Goal: Task Accomplishment & Management: Manage account settings

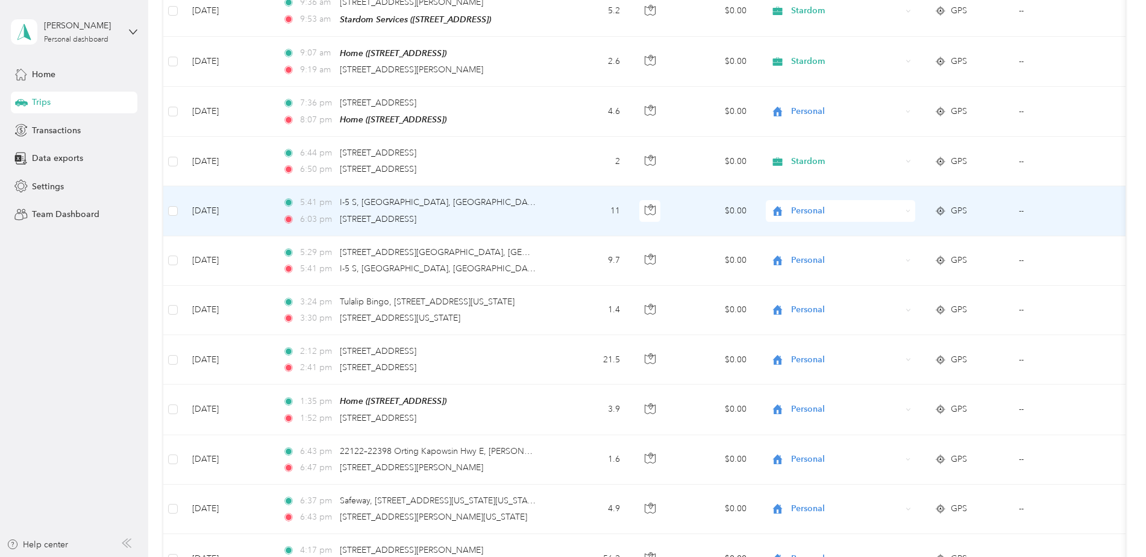
scroll to position [2615, 0]
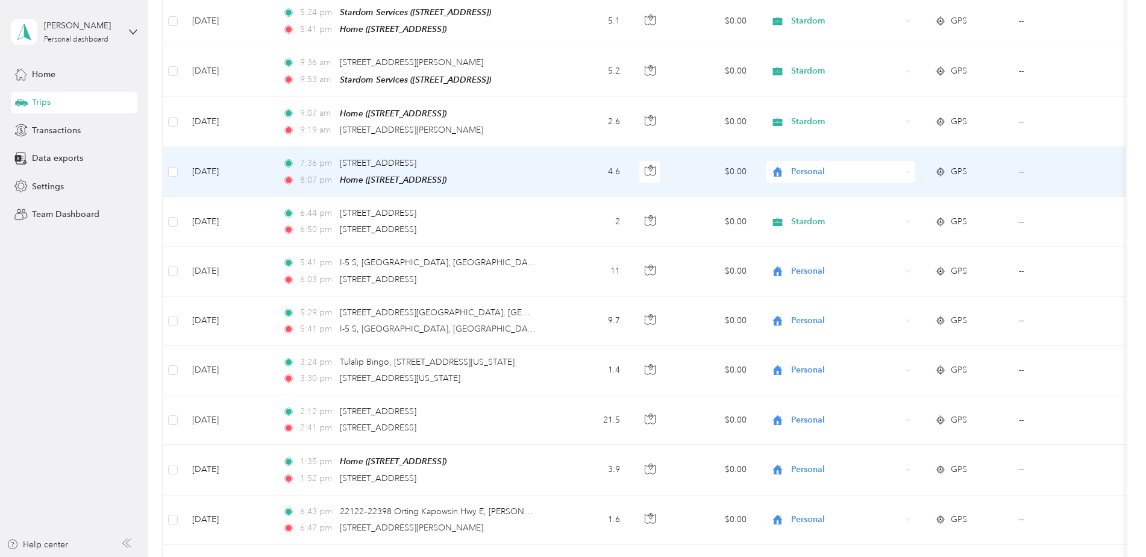
click at [812, 165] on span "Personal" at bounding box center [846, 171] width 110 height 13
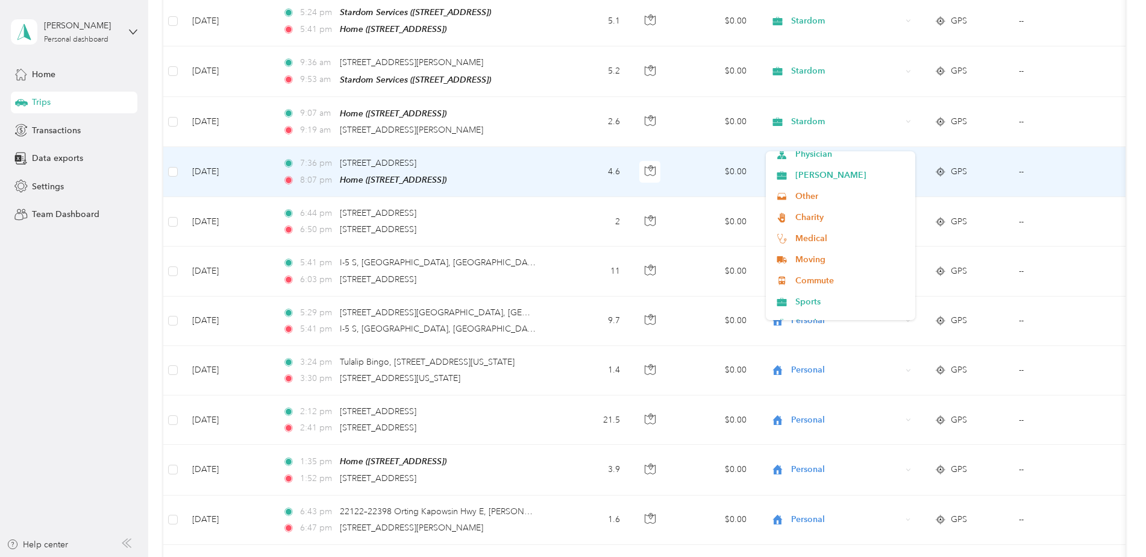
scroll to position [121, 0]
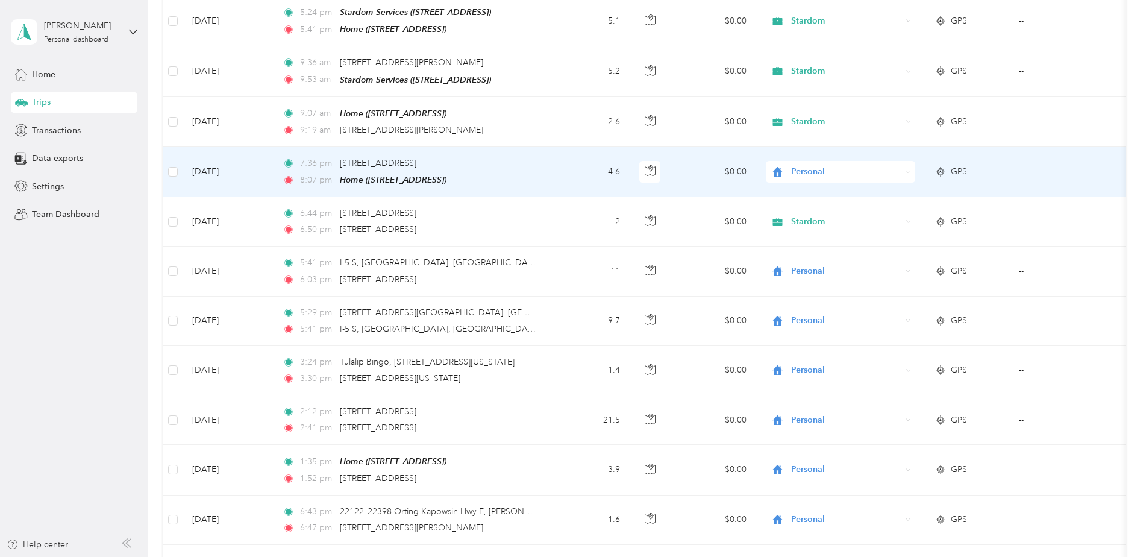
click at [821, 294] on span "Stardom" at bounding box center [850, 293] width 111 height 13
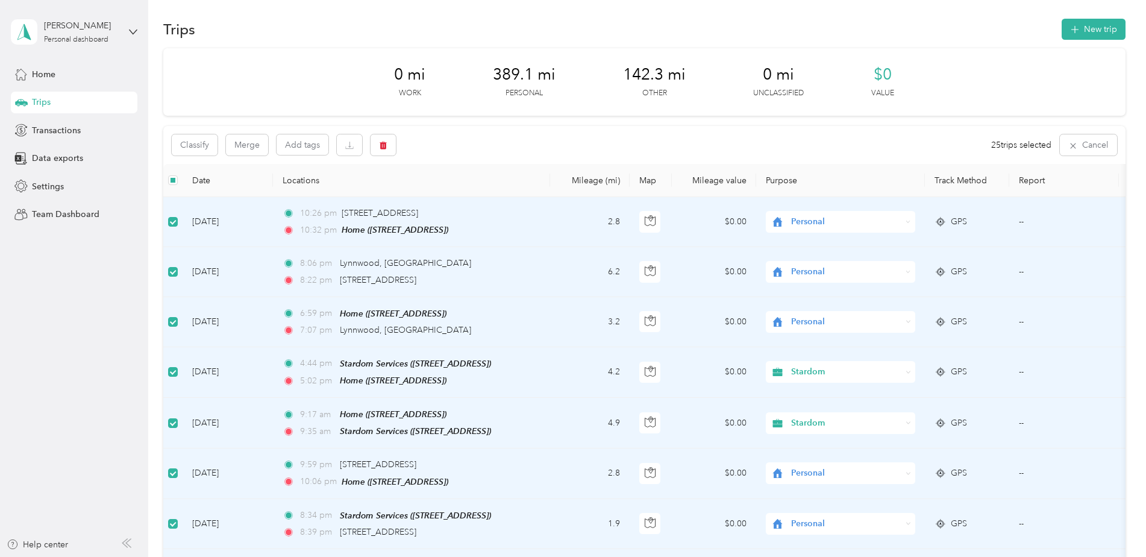
scroll to position [0, 0]
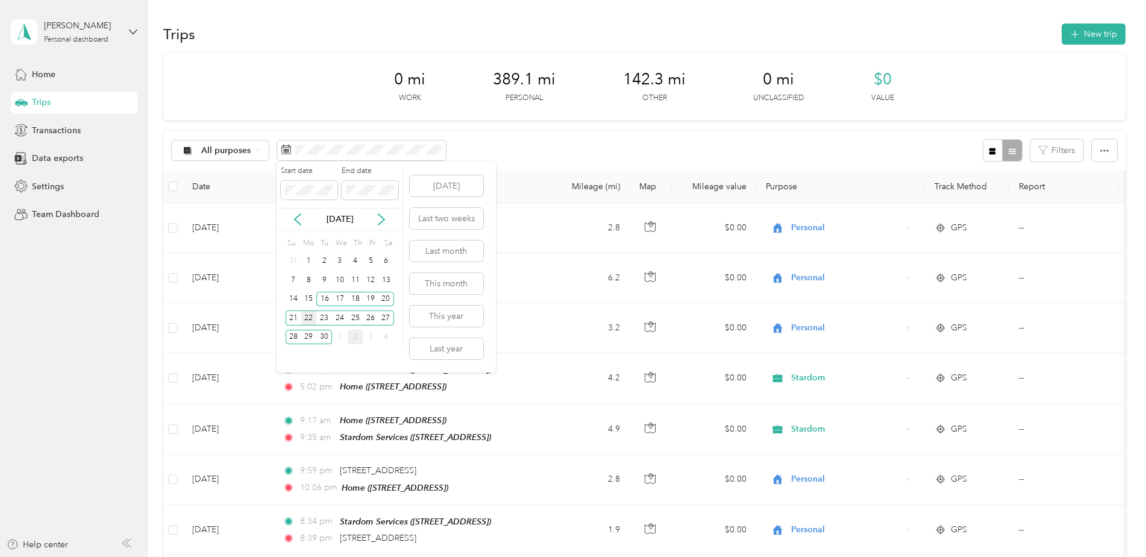
click at [306, 320] on div "22" at bounding box center [309, 317] width 16 height 15
click at [324, 336] on div "30" at bounding box center [324, 337] width 16 height 15
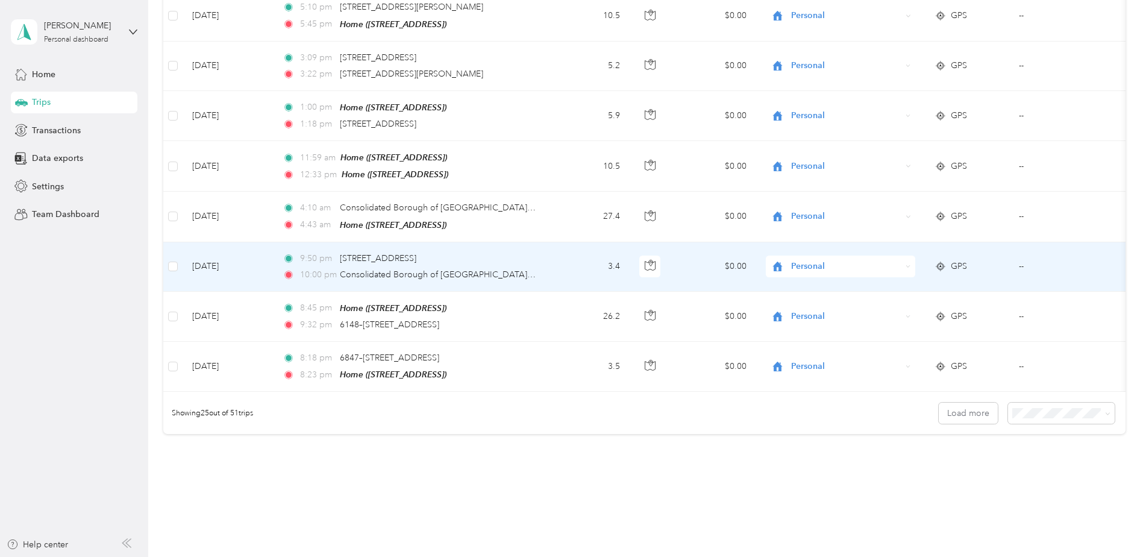
scroll to position [1103, 0]
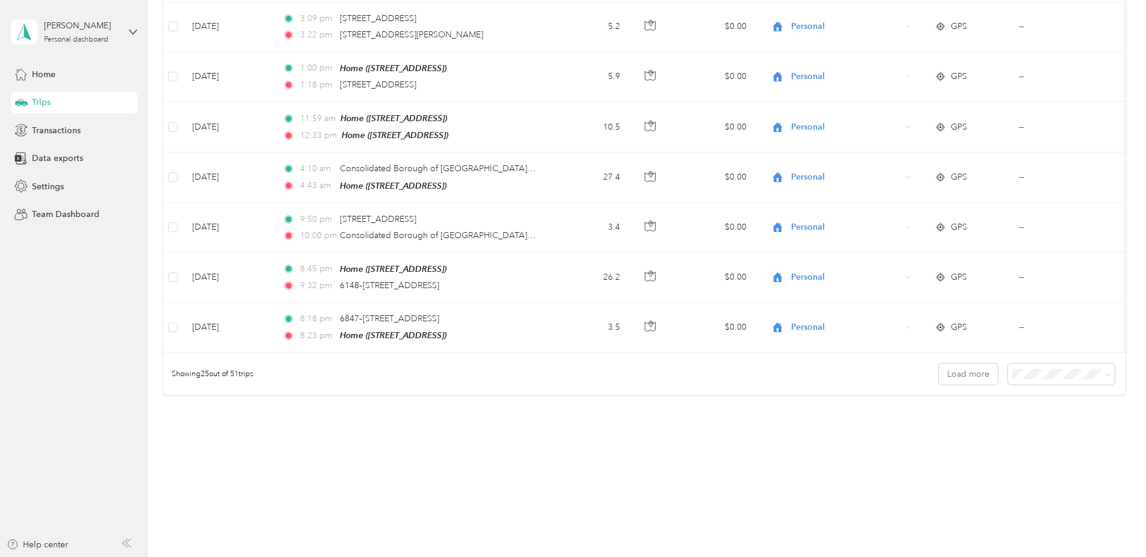
drag, startPoint x: 1054, startPoint y: 359, endPoint x: 1037, endPoint y: 393, distance: 38.3
click at [1037, 393] on div "25 per load" at bounding box center [1052, 391] width 77 height 13
click at [1032, 431] on span "100 per load" at bounding box center [1038, 433] width 49 height 10
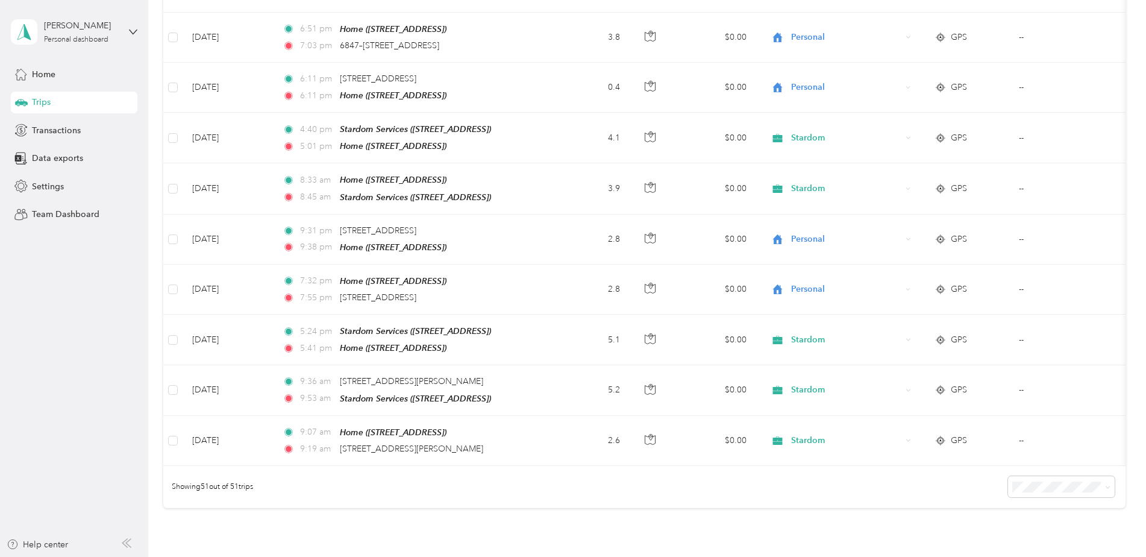
scroll to position [2392, 0]
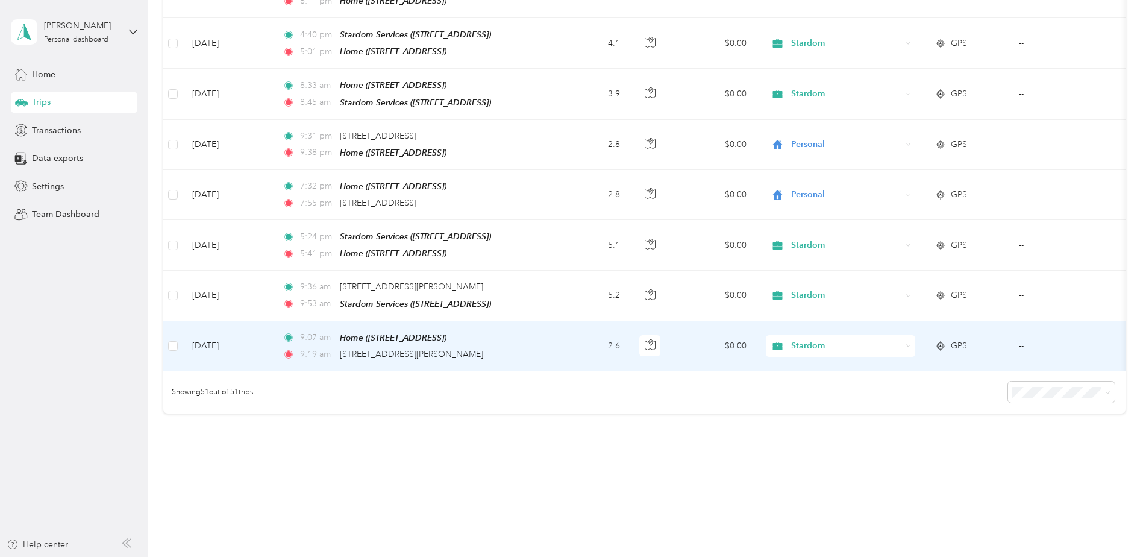
click at [817, 339] on span "Stardom" at bounding box center [846, 345] width 110 height 13
click at [816, 357] on span "Personal" at bounding box center [850, 357] width 111 height 13
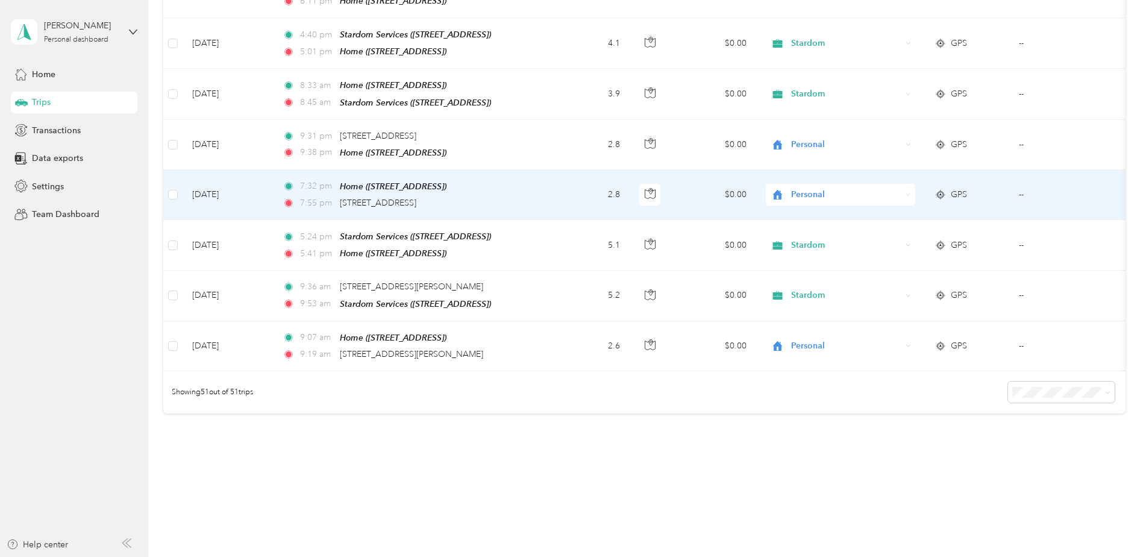
click at [812, 188] on span "Personal" at bounding box center [846, 194] width 110 height 13
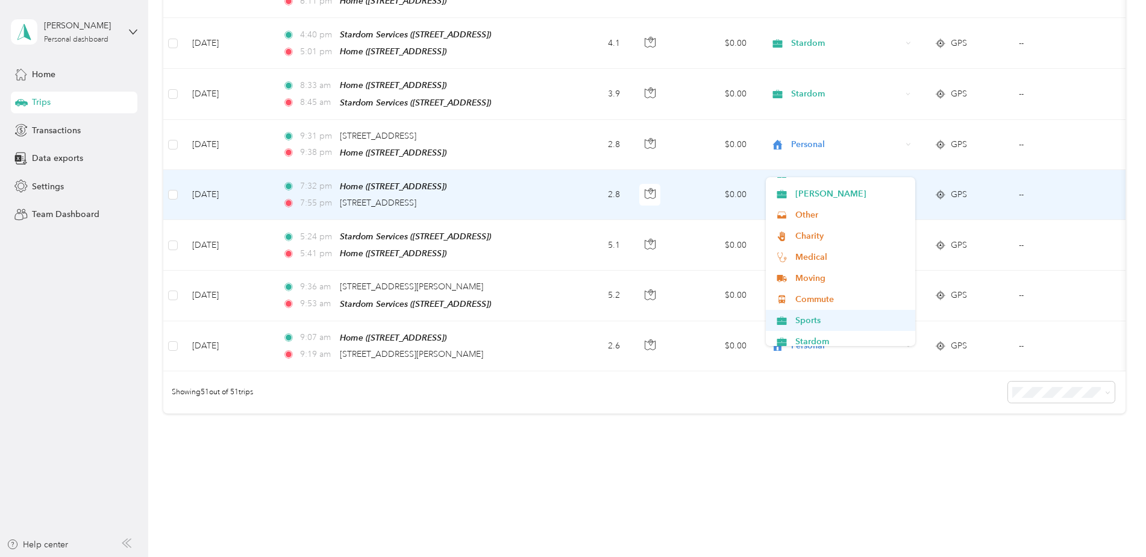
scroll to position [121, 0]
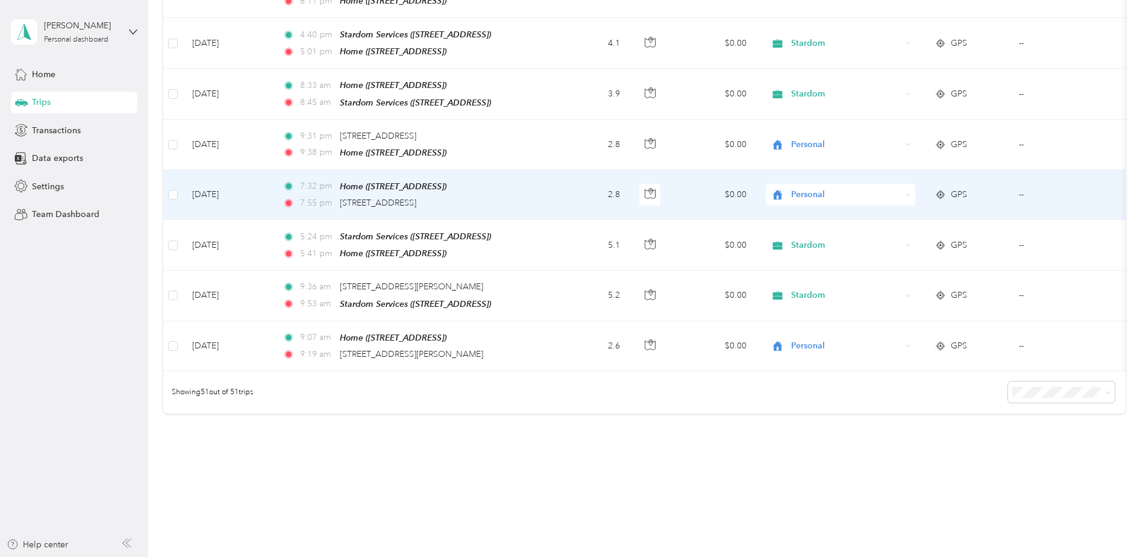
click at [820, 320] on span "Stardom" at bounding box center [850, 320] width 111 height 13
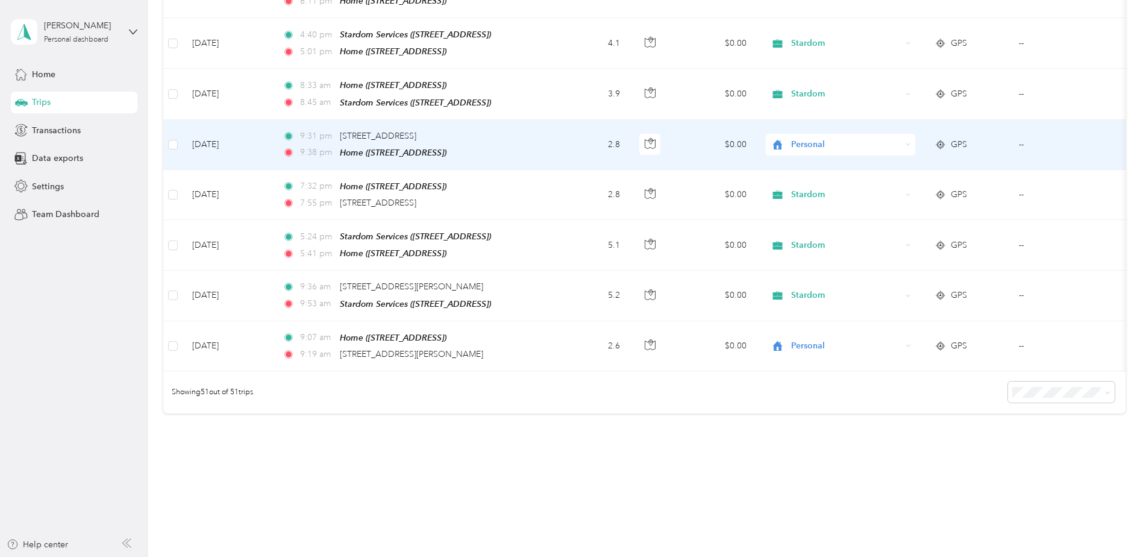
click at [804, 138] on span "Personal" at bounding box center [846, 144] width 110 height 13
click at [827, 266] on span "Stardom" at bounding box center [850, 265] width 111 height 13
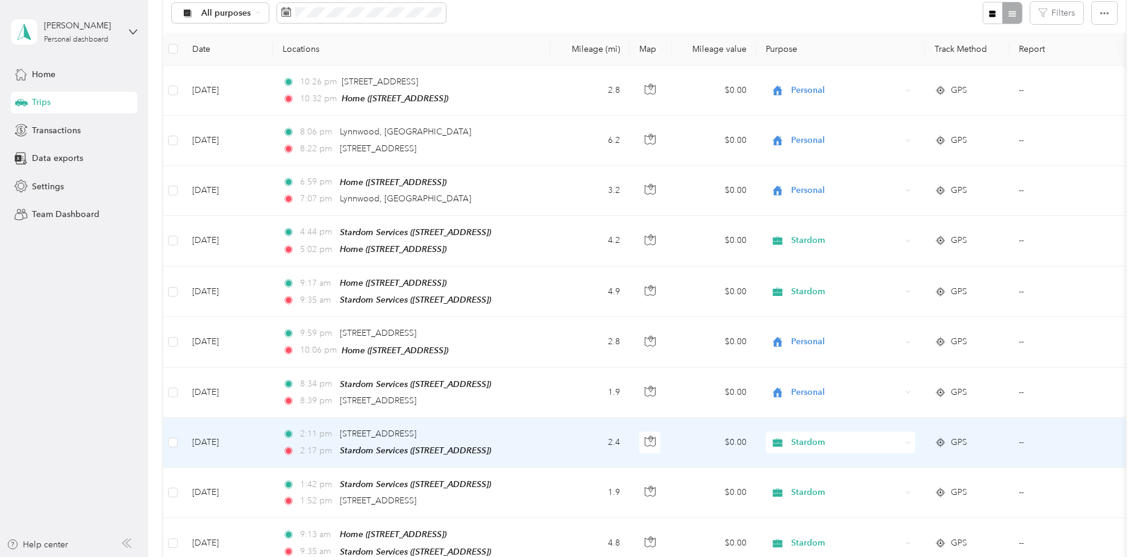
scroll to position [0, 0]
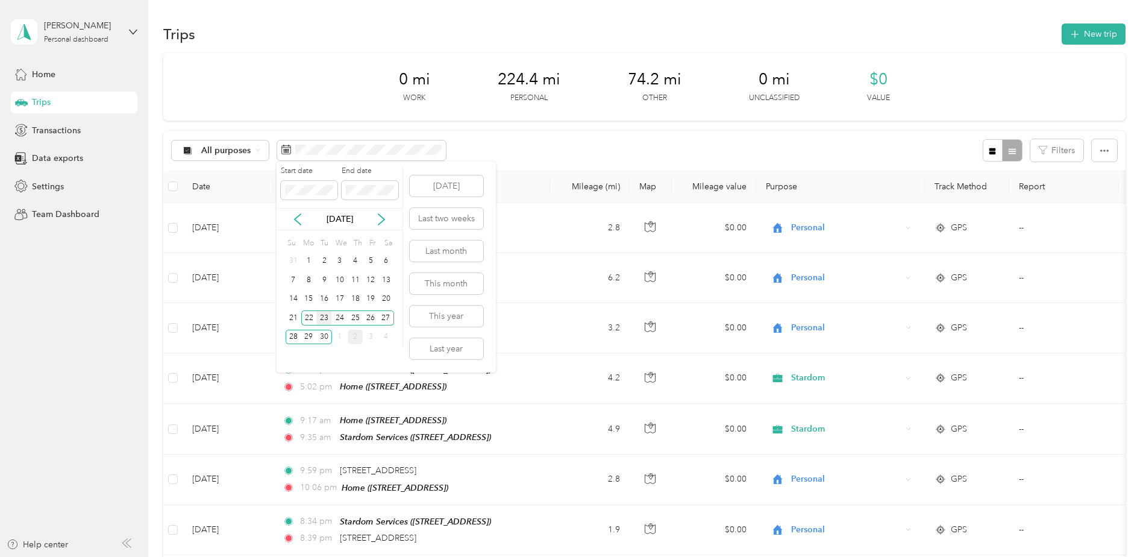
click at [324, 319] on div "23" at bounding box center [324, 317] width 16 height 15
click at [328, 337] on div "30" at bounding box center [324, 337] width 16 height 15
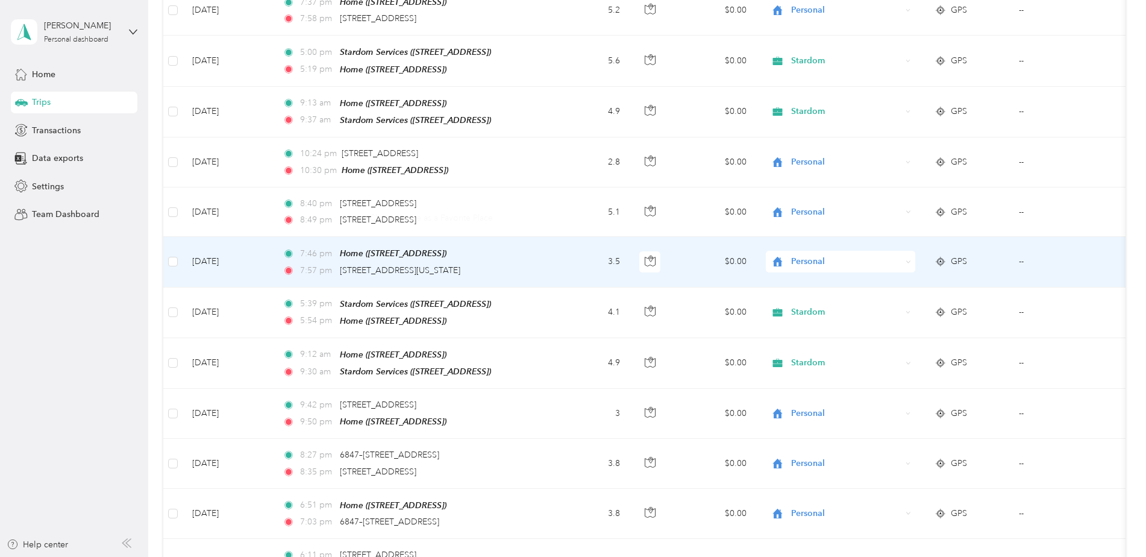
scroll to position [2144, 0]
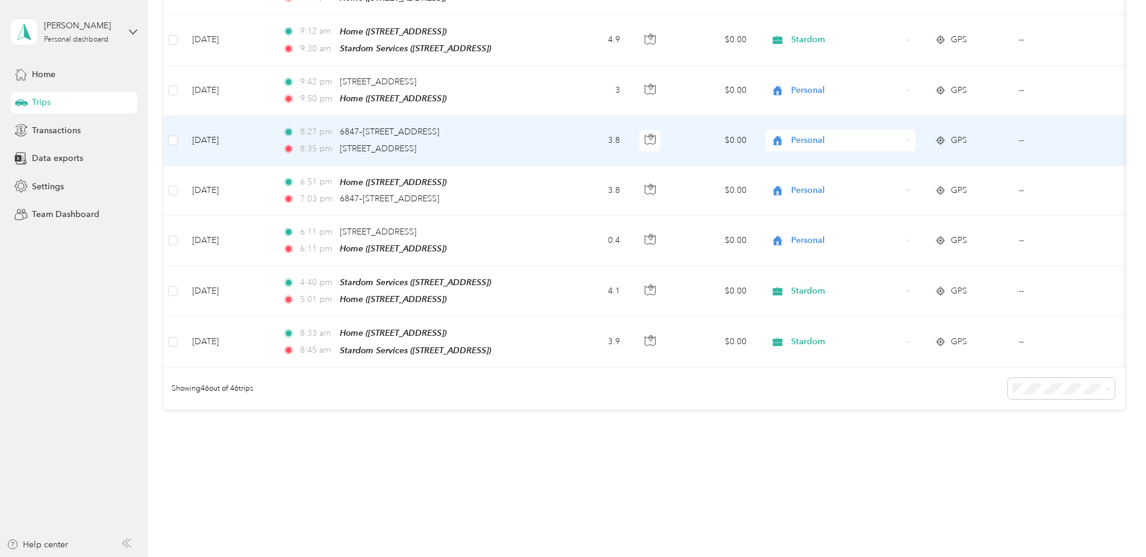
click at [809, 134] on span "Personal" at bounding box center [846, 140] width 110 height 13
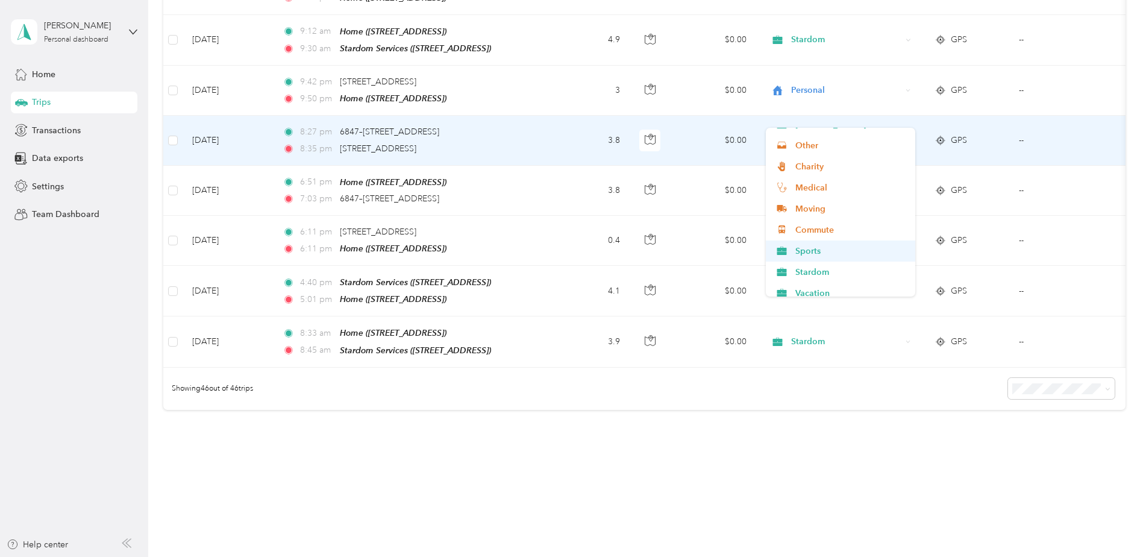
scroll to position [127, 0]
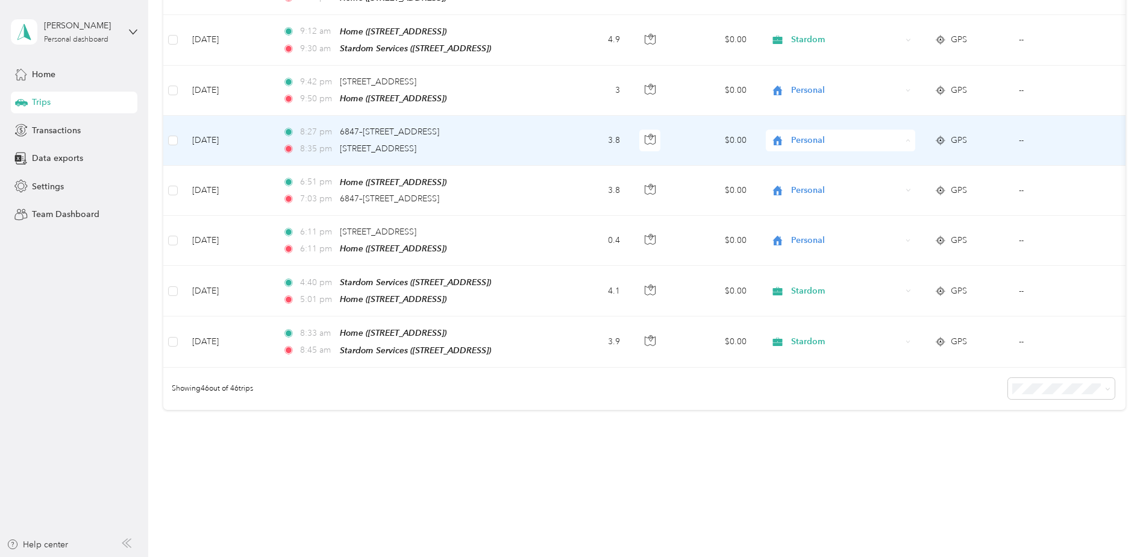
click at [820, 266] on li "Stardom" at bounding box center [840, 264] width 149 height 21
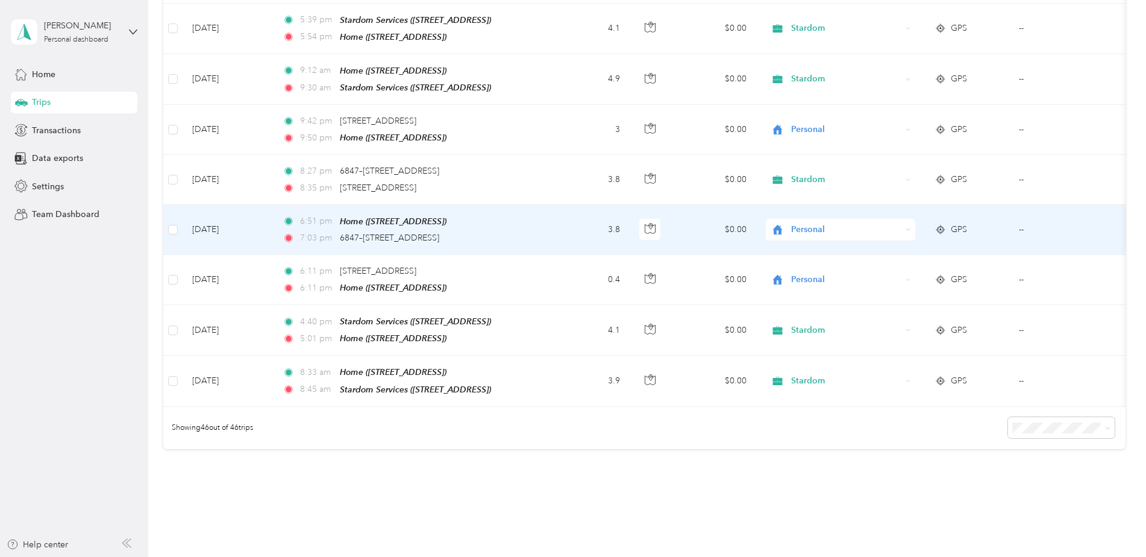
scroll to position [2084, 0]
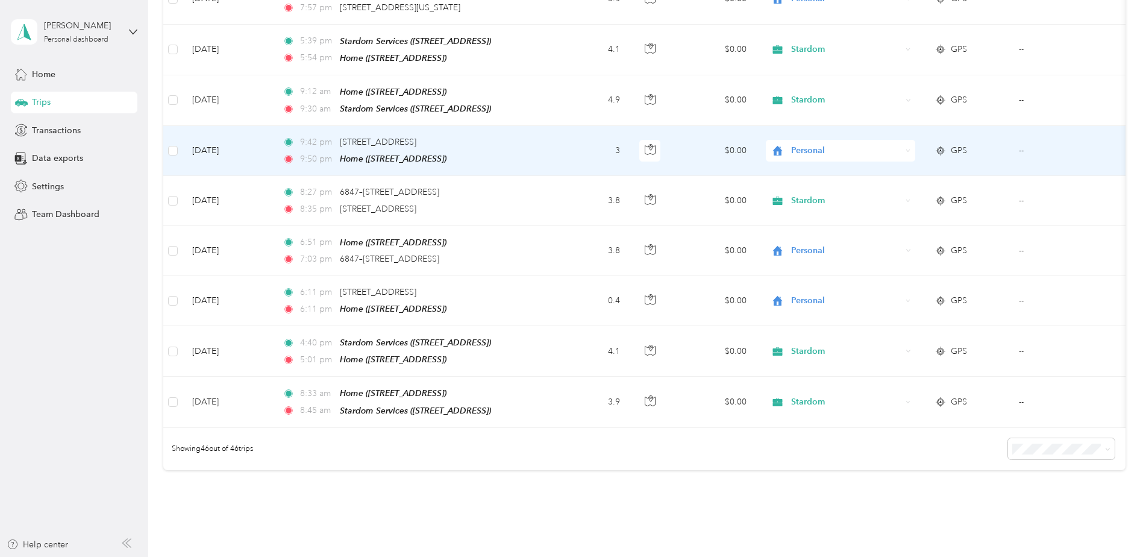
click at [816, 144] on span "Personal" at bounding box center [846, 150] width 110 height 13
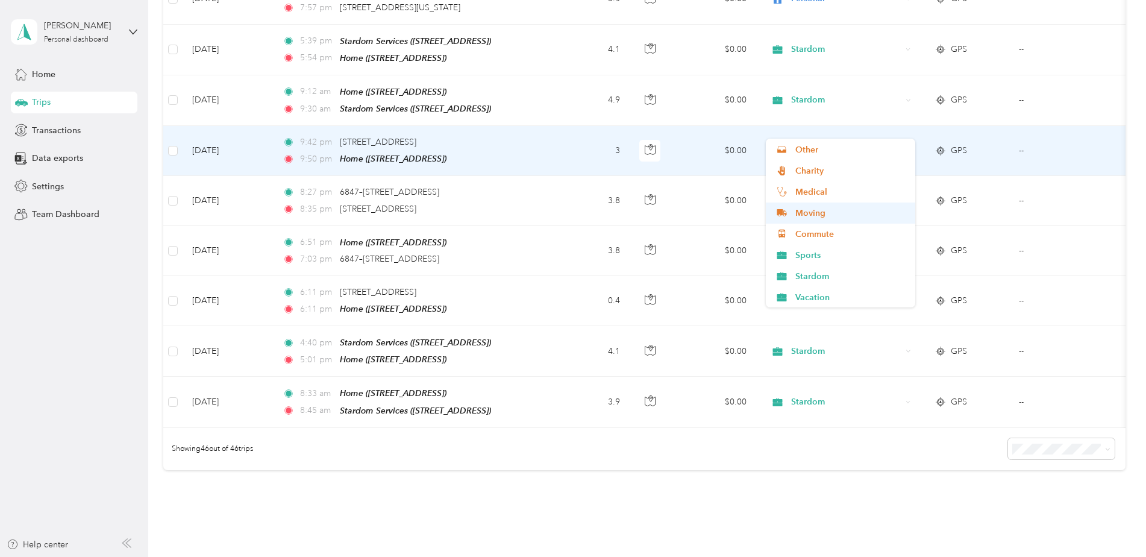
scroll to position [127, 0]
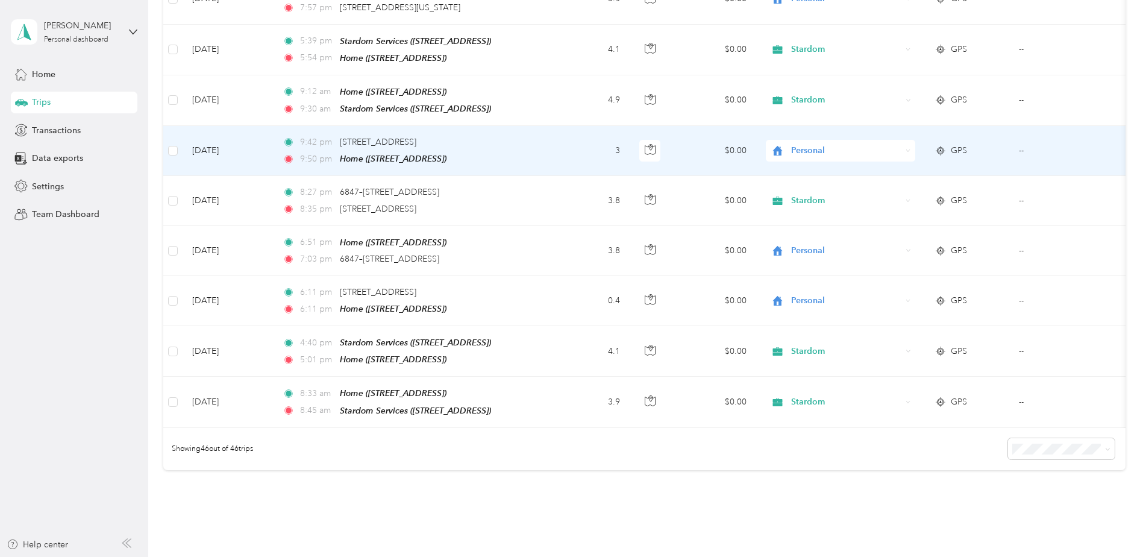
click at [820, 273] on span "Stardom" at bounding box center [850, 275] width 111 height 13
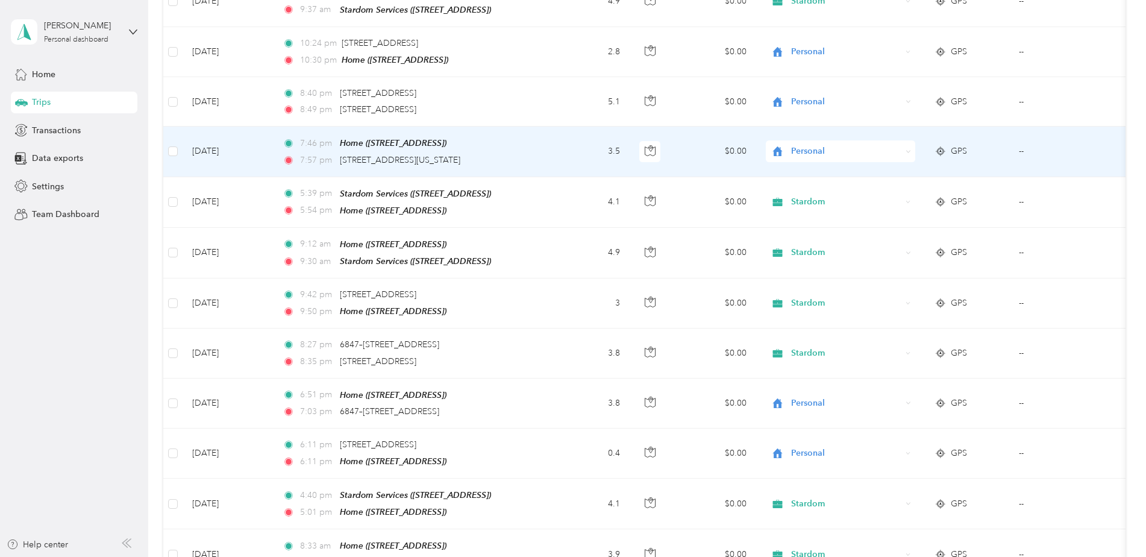
scroll to position [1903, 0]
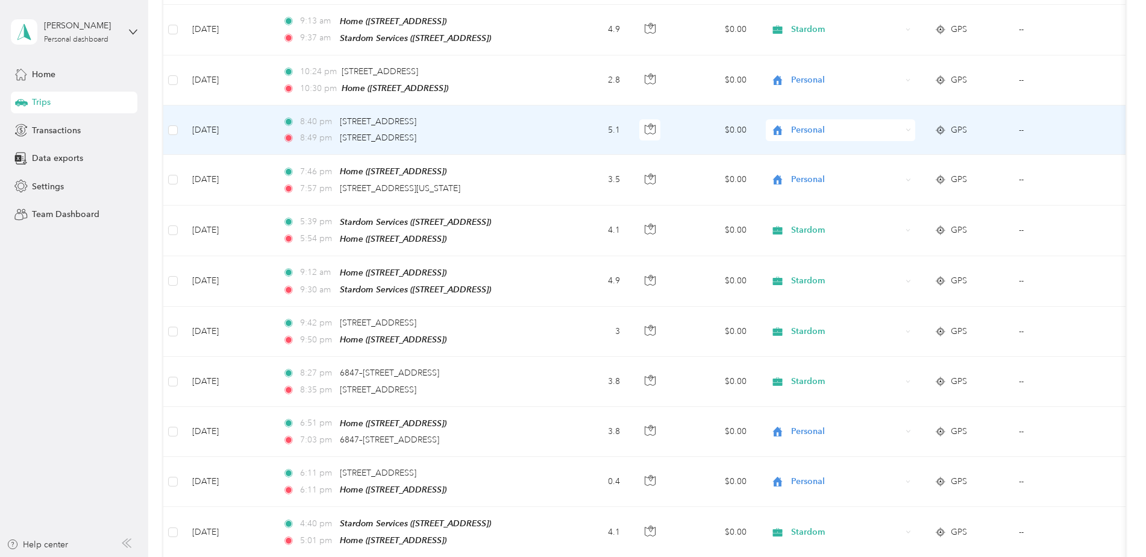
click at [802, 124] on span "Personal" at bounding box center [846, 130] width 110 height 13
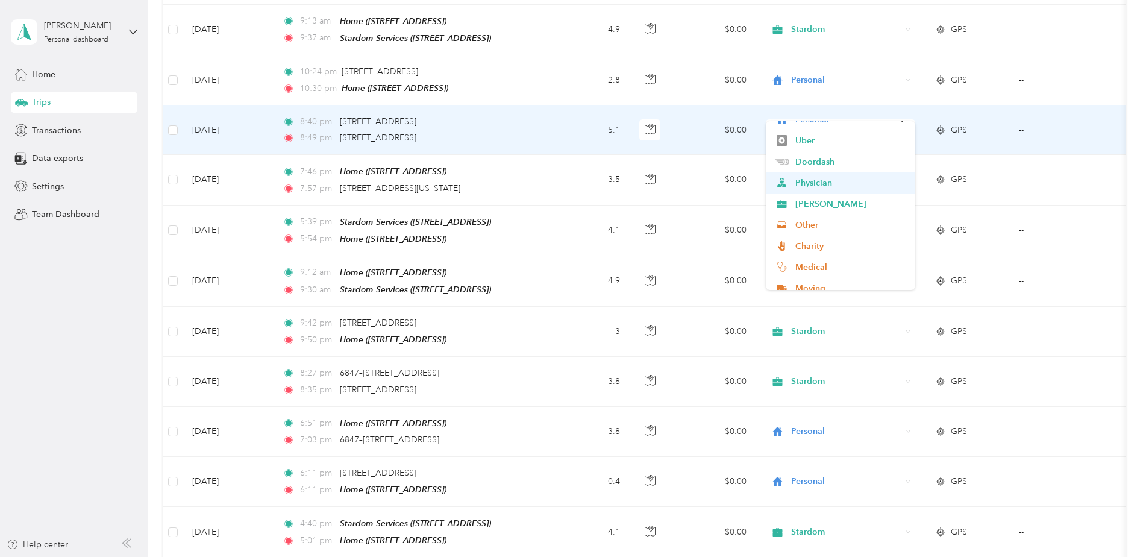
scroll to position [121, 0]
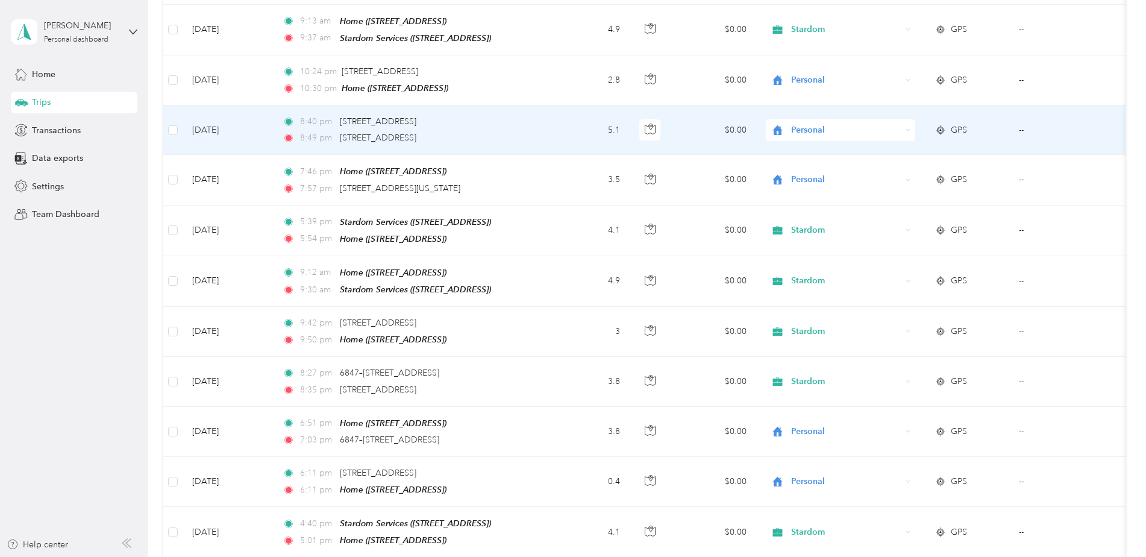
click at [817, 263] on span "Stardom" at bounding box center [850, 262] width 111 height 13
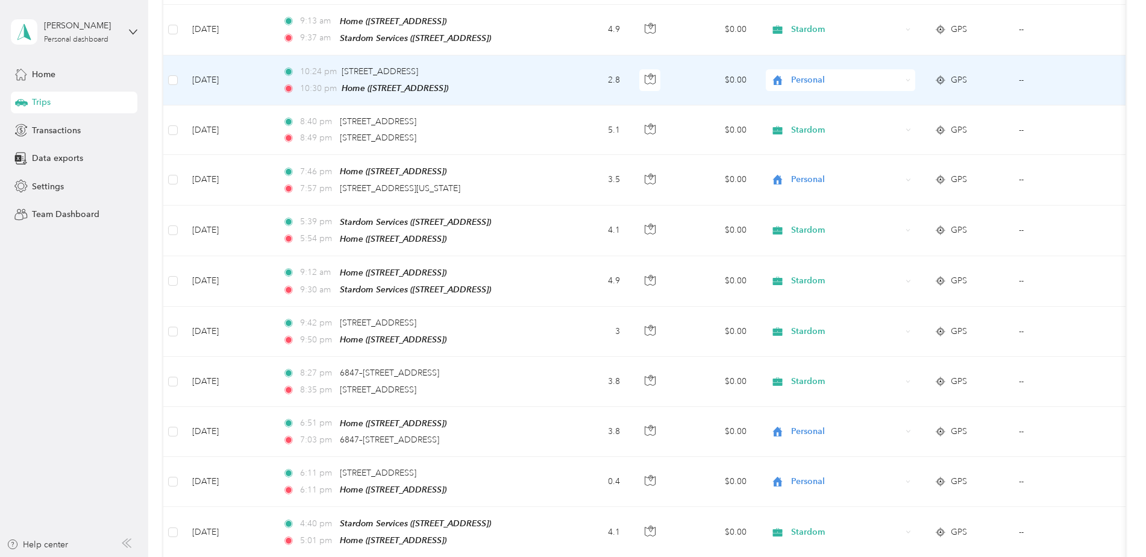
click at [806, 74] on span "Personal" at bounding box center [846, 80] width 110 height 13
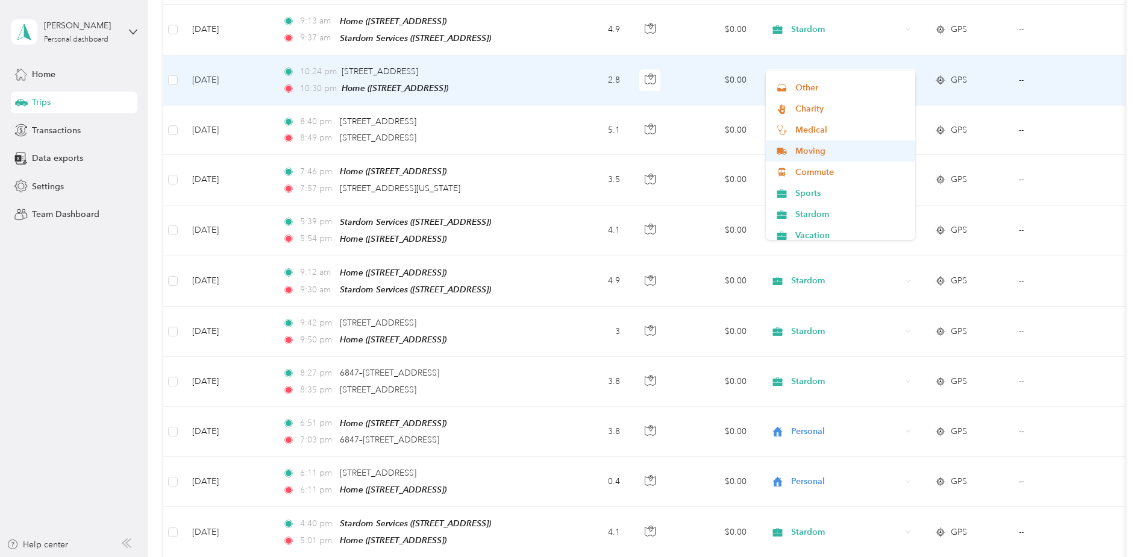
scroll to position [127, 0]
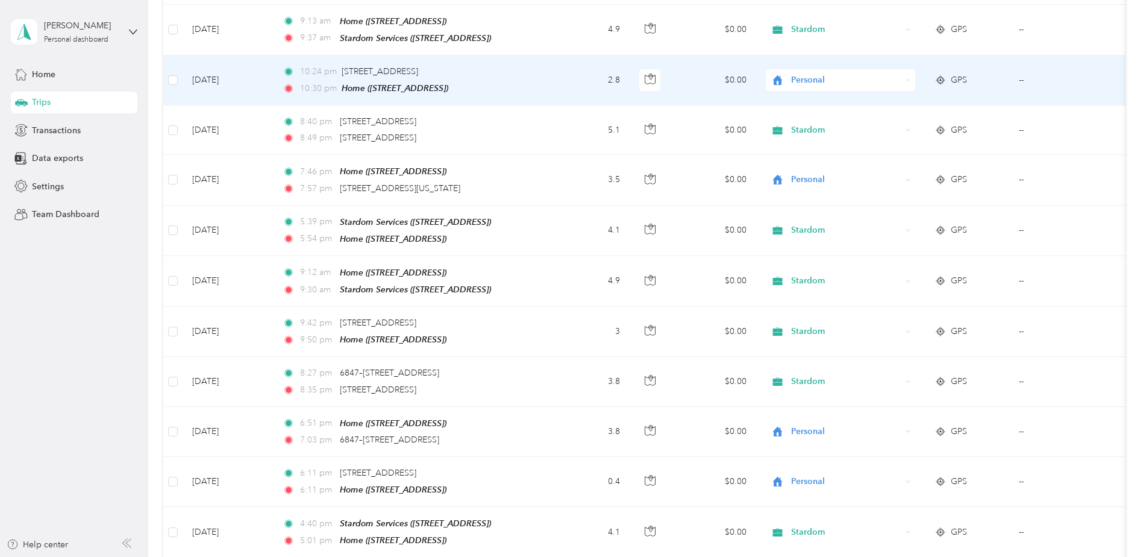
click at [817, 205] on span "Stardom" at bounding box center [850, 208] width 111 height 13
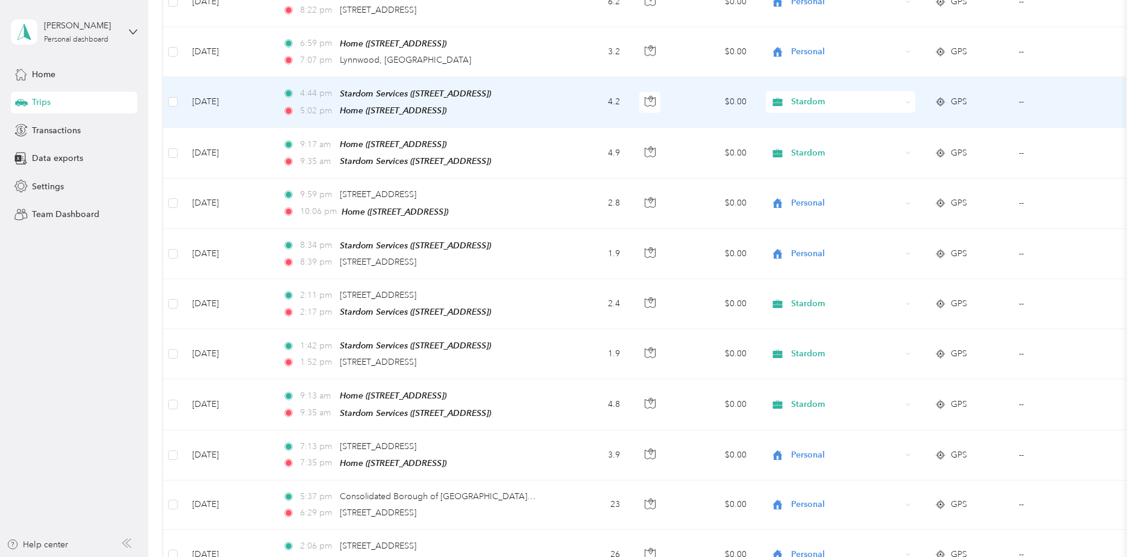
scroll to position [0, 0]
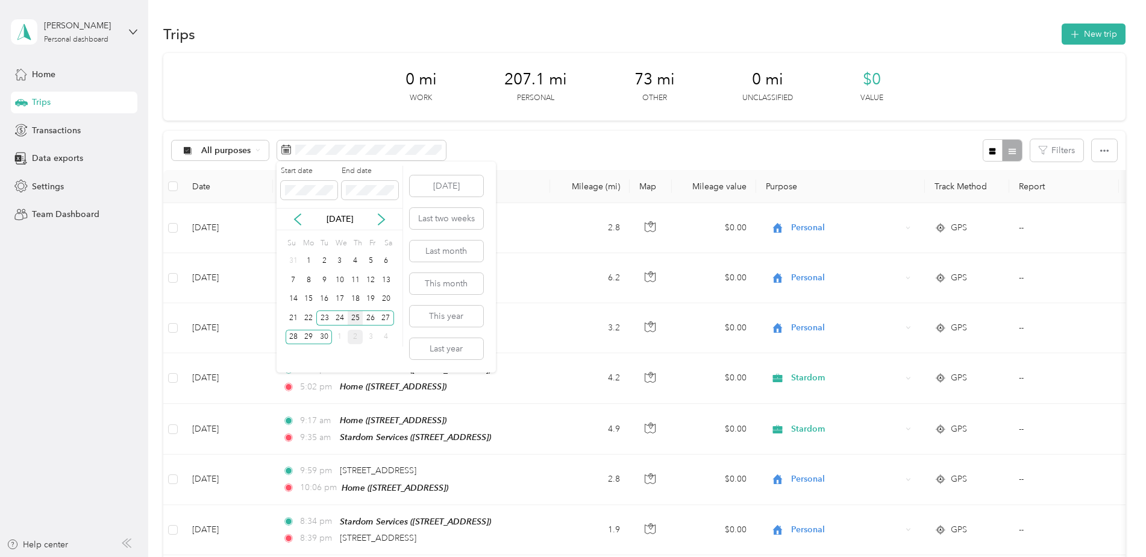
click at [357, 318] on div "25" at bounding box center [356, 317] width 16 height 15
click at [356, 336] on div "2" at bounding box center [356, 337] width 16 height 15
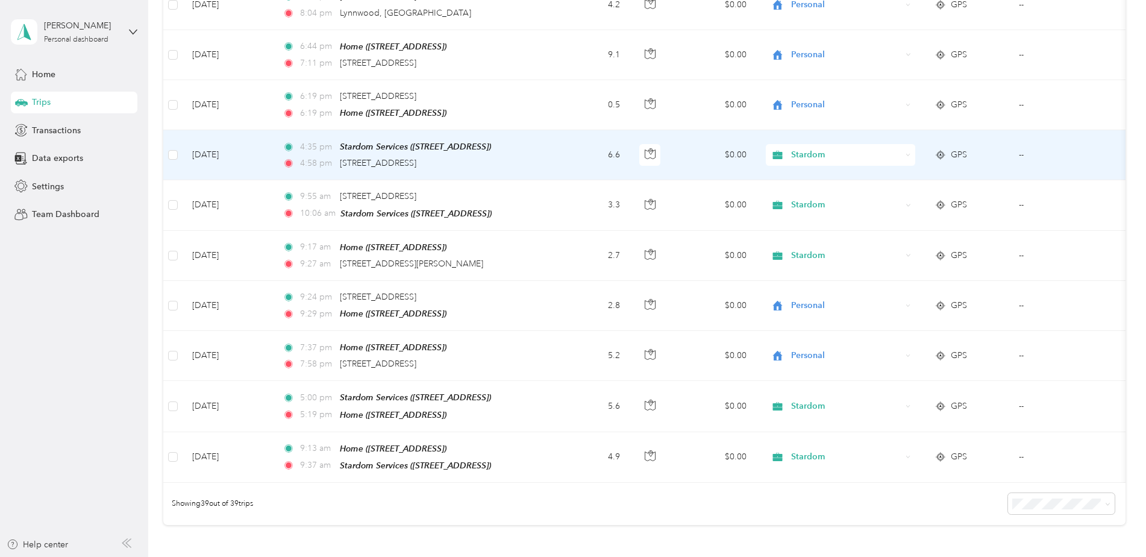
scroll to position [1797, 0]
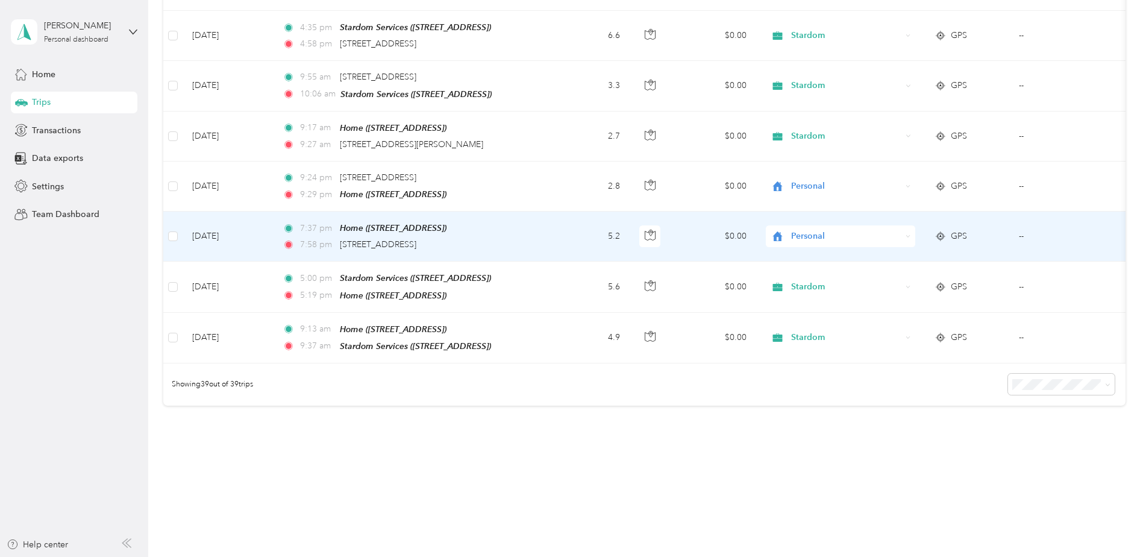
click at [797, 230] on span "Personal" at bounding box center [846, 236] width 110 height 13
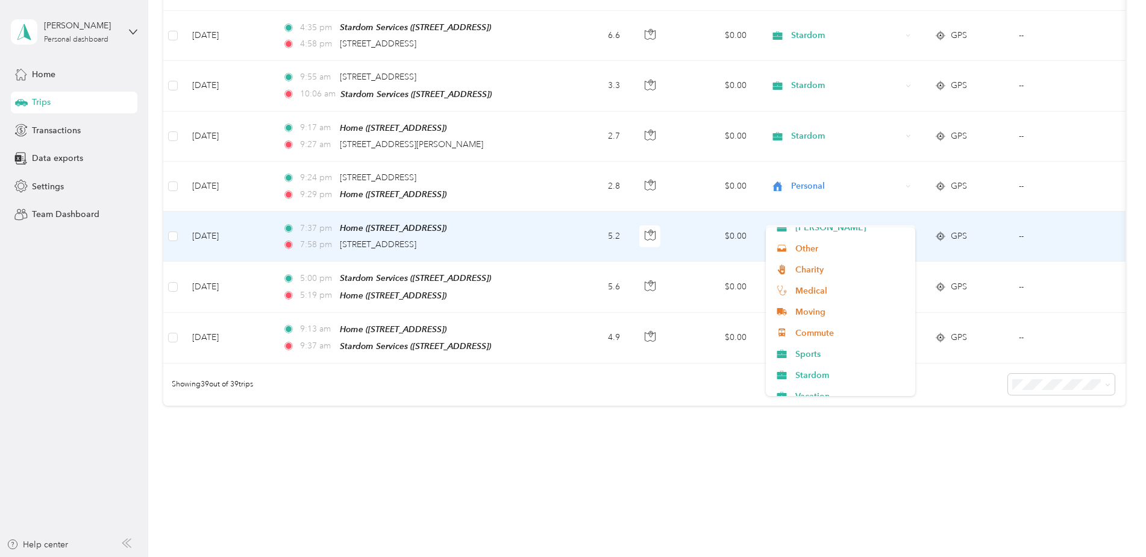
scroll to position [121, 0]
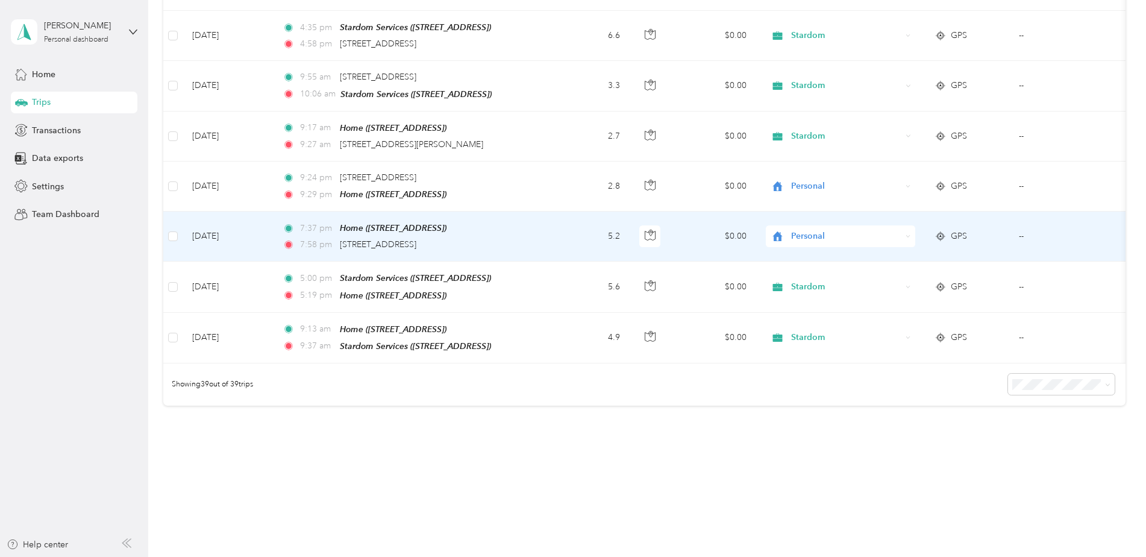
click at [817, 371] on li "Stardom" at bounding box center [840, 363] width 149 height 21
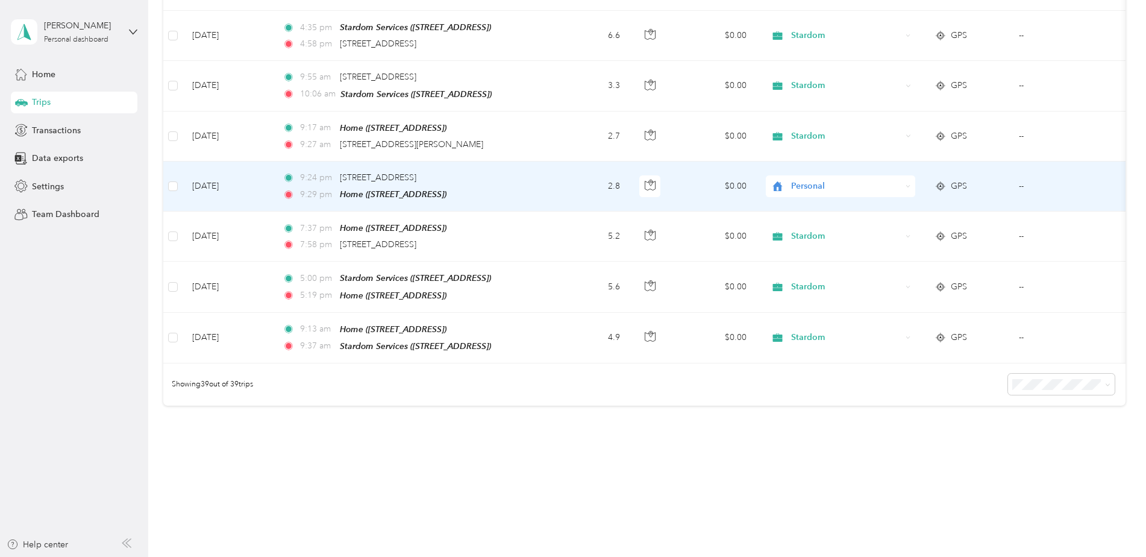
click at [812, 180] on span "Personal" at bounding box center [846, 186] width 110 height 13
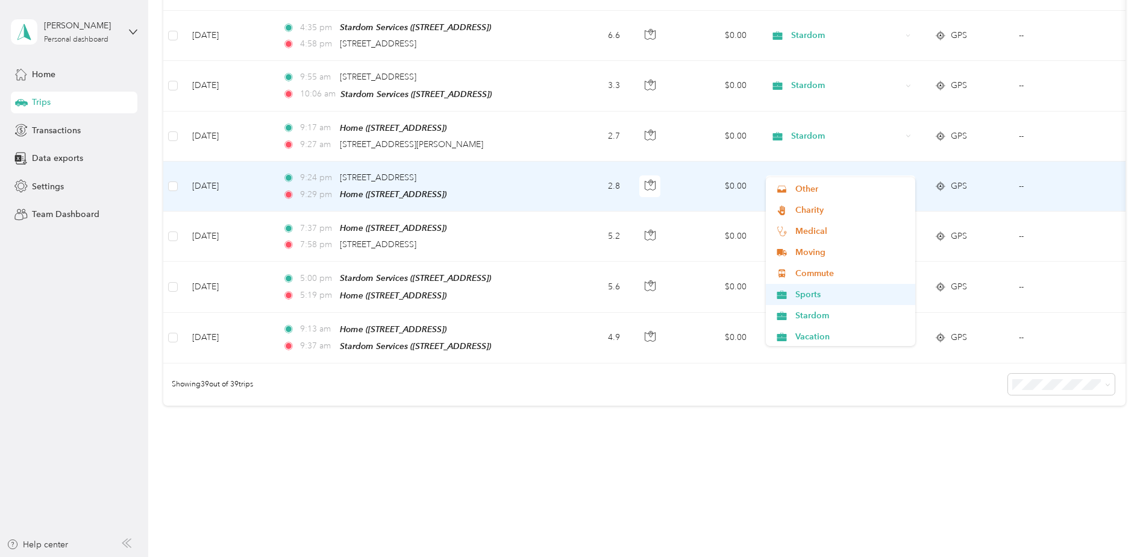
scroll to position [127, 0]
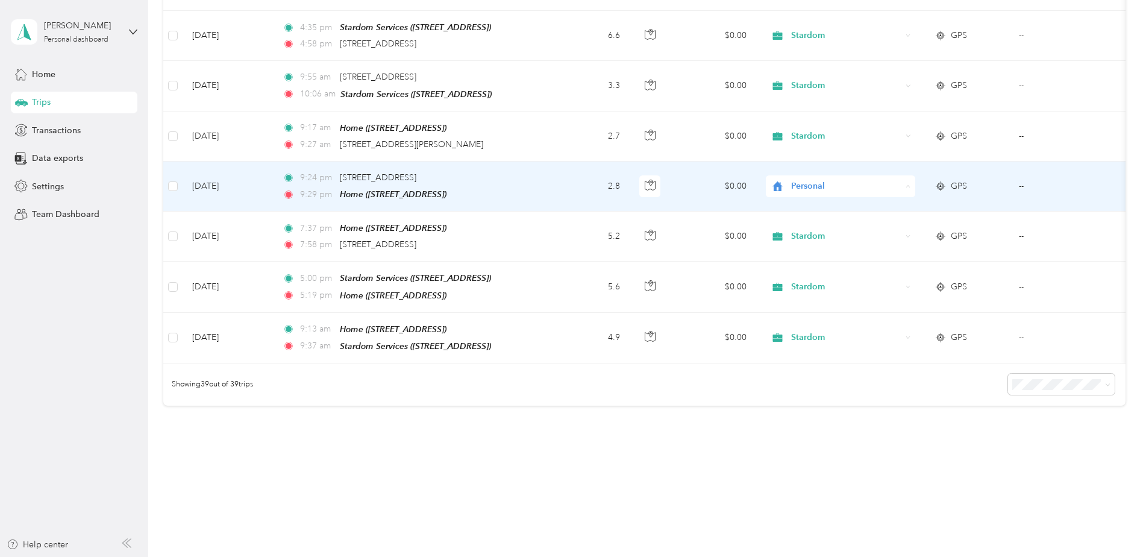
click at [821, 312] on span "Stardom" at bounding box center [850, 314] width 111 height 13
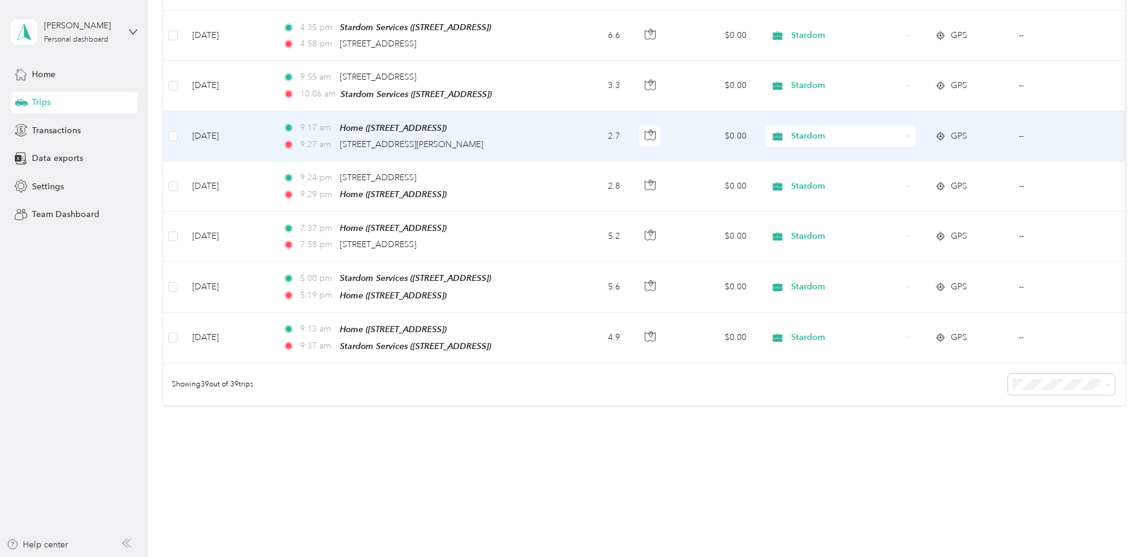
click at [800, 130] on span "Stardom" at bounding box center [846, 136] width 110 height 13
click at [820, 157] on span "Personal" at bounding box center [850, 159] width 111 height 13
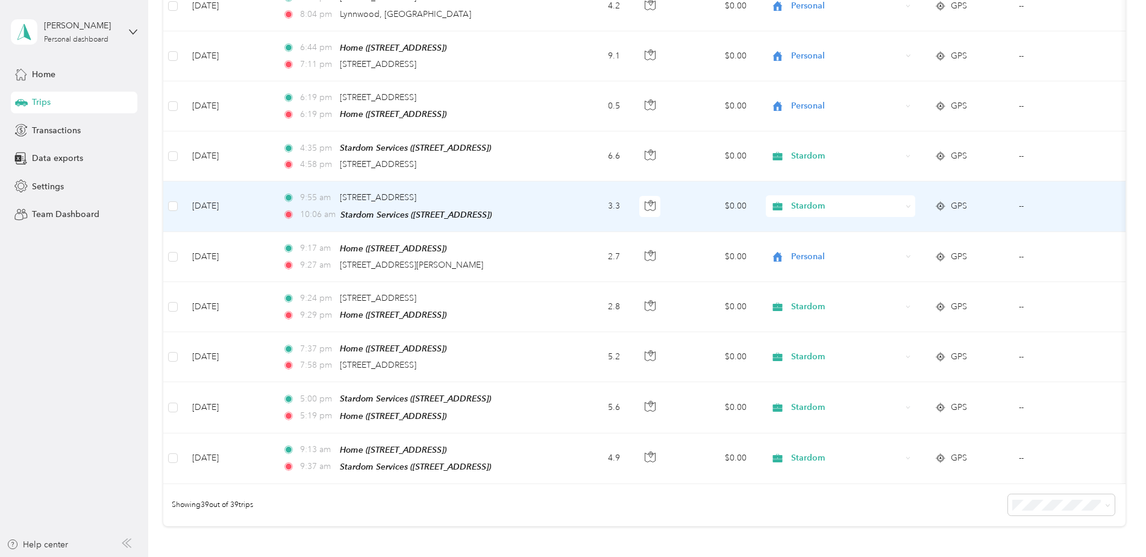
scroll to position [1616, 0]
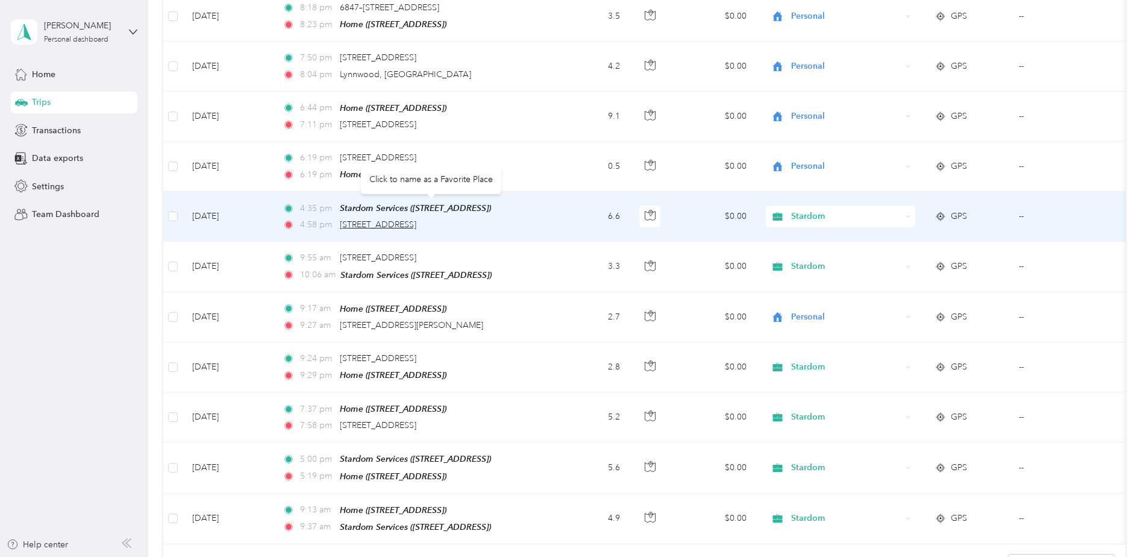
click at [416, 219] on span "[STREET_ADDRESS]" at bounding box center [378, 224] width 77 height 10
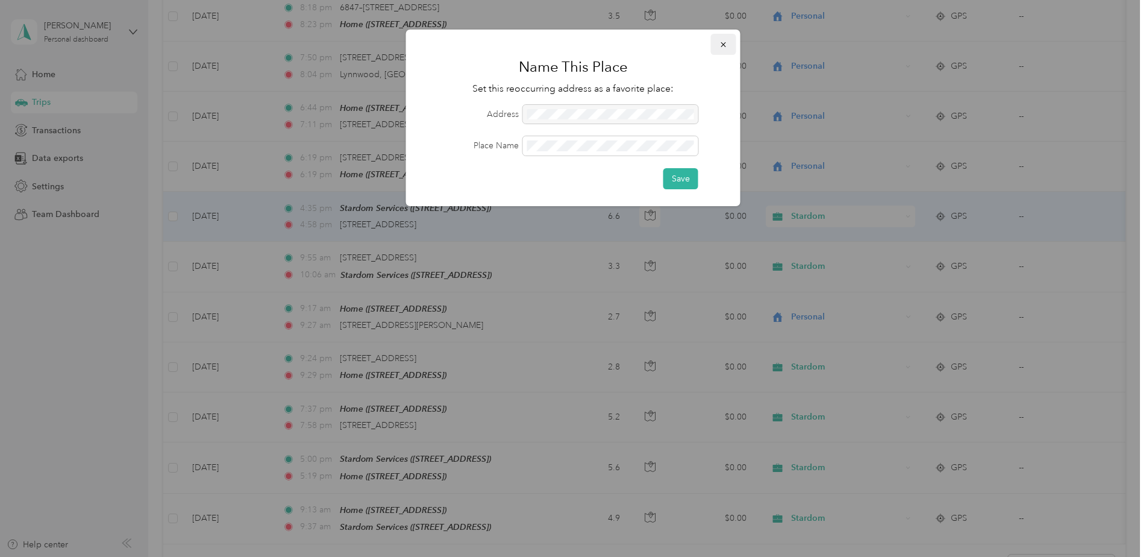
click at [721, 44] on icon "button" at bounding box center [724, 44] width 8 height 8
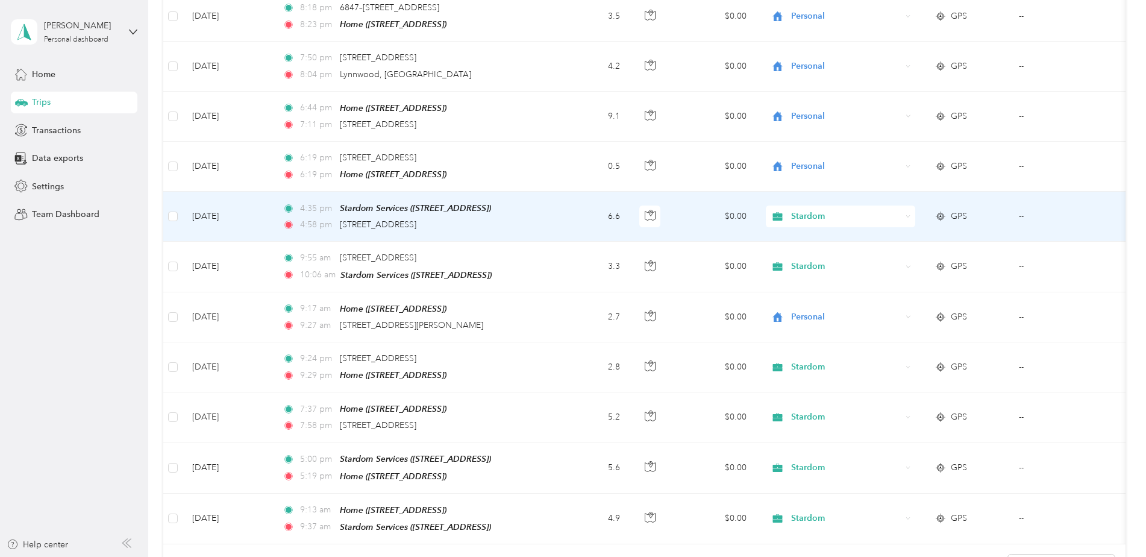
click at [803, 210] on span "Stardom" at bounding box center [846, 216] width 110 height 13
click at [804, 240] on span "Personal" at bounding box center [850, 241] width 111 height 13
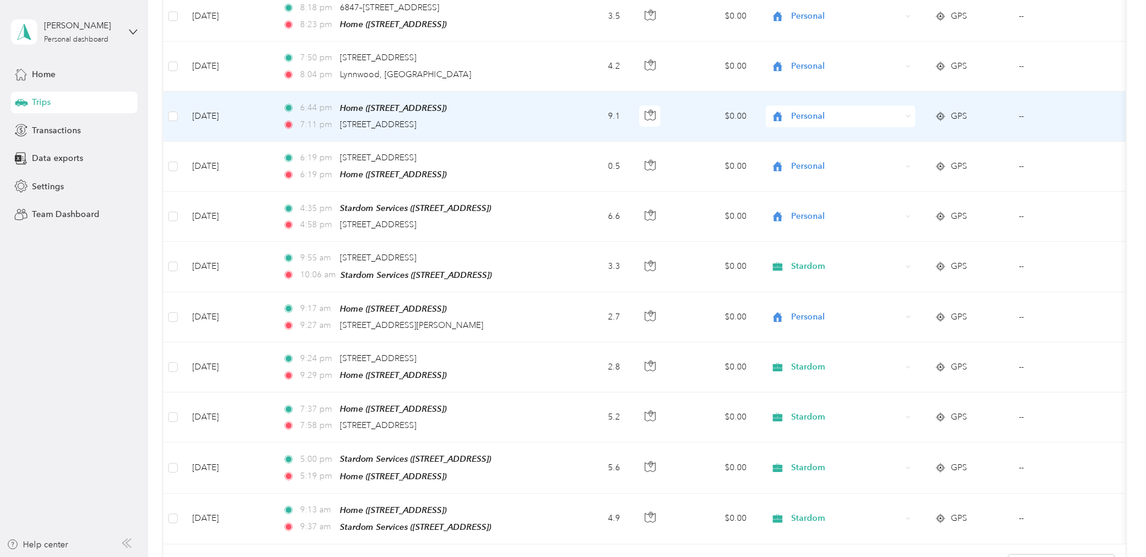
click at [798, 110] on span "Personal" at bounding box center [846, 116] width 110 height 13
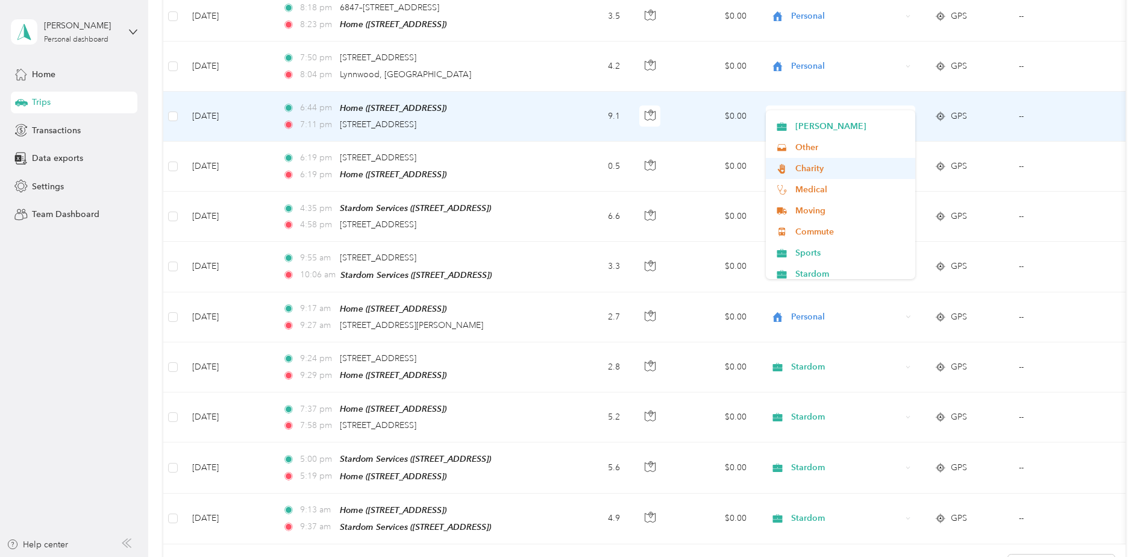
scroll to position [121, 0]
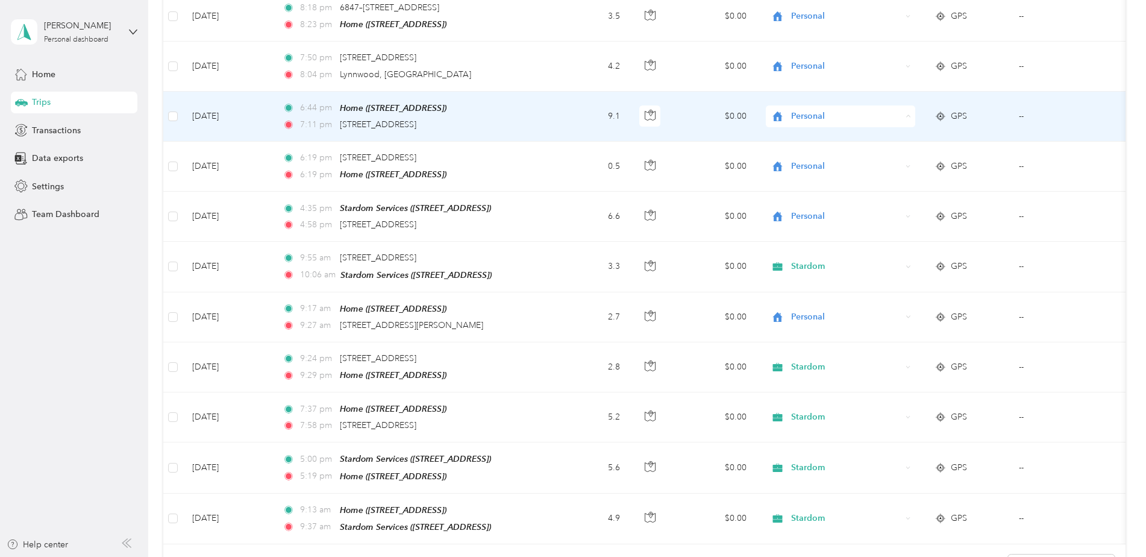
click at [812, 252] on span "Stardom" at bounding box center [850, 253] width 111 height 13
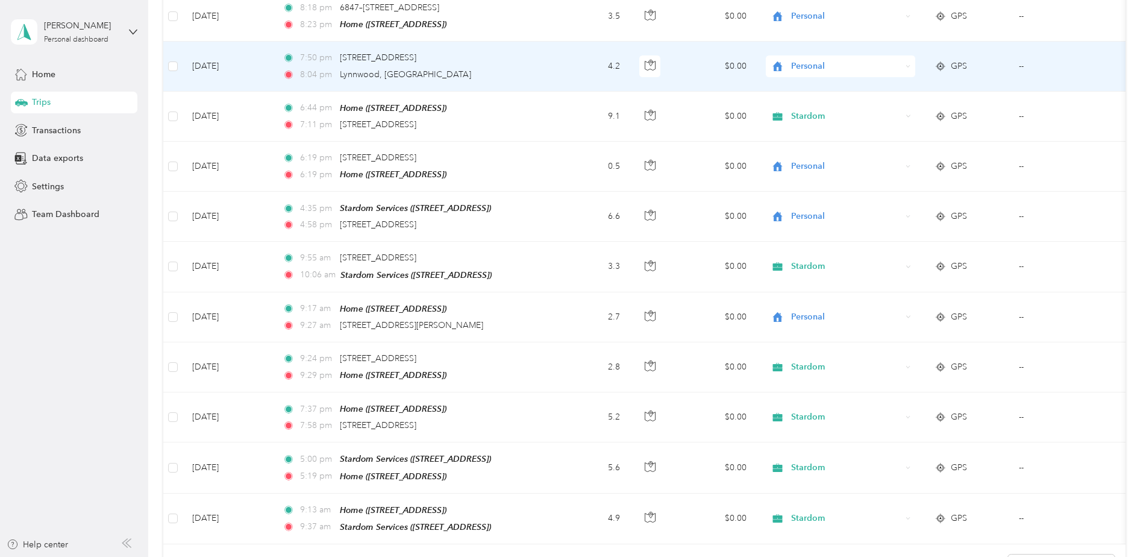
click at [800, 60] on span "Personal" at bounding box center [846, 66] width 110 height 13
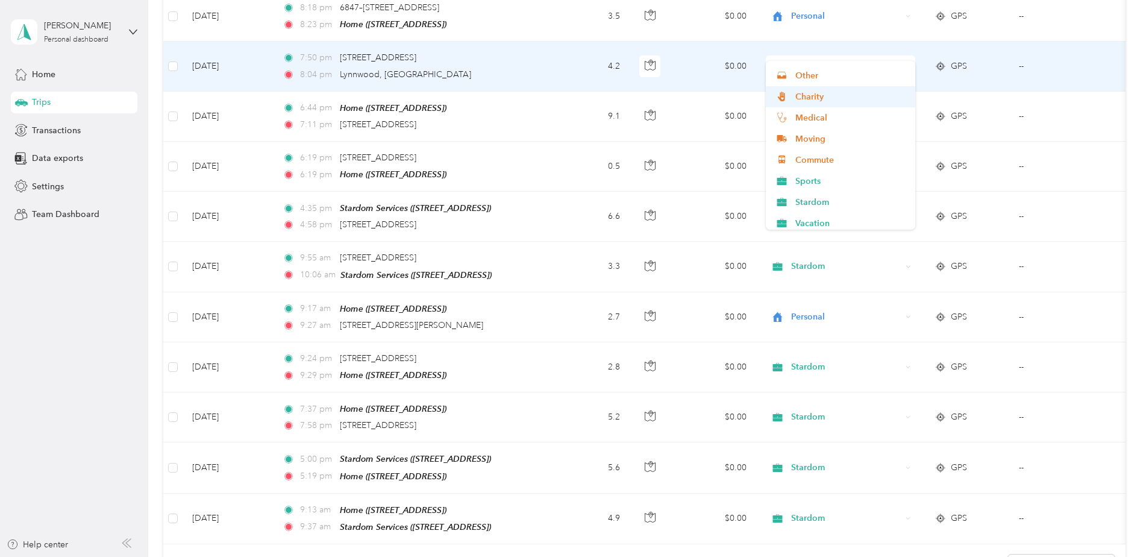
scroll to position [127, 0]
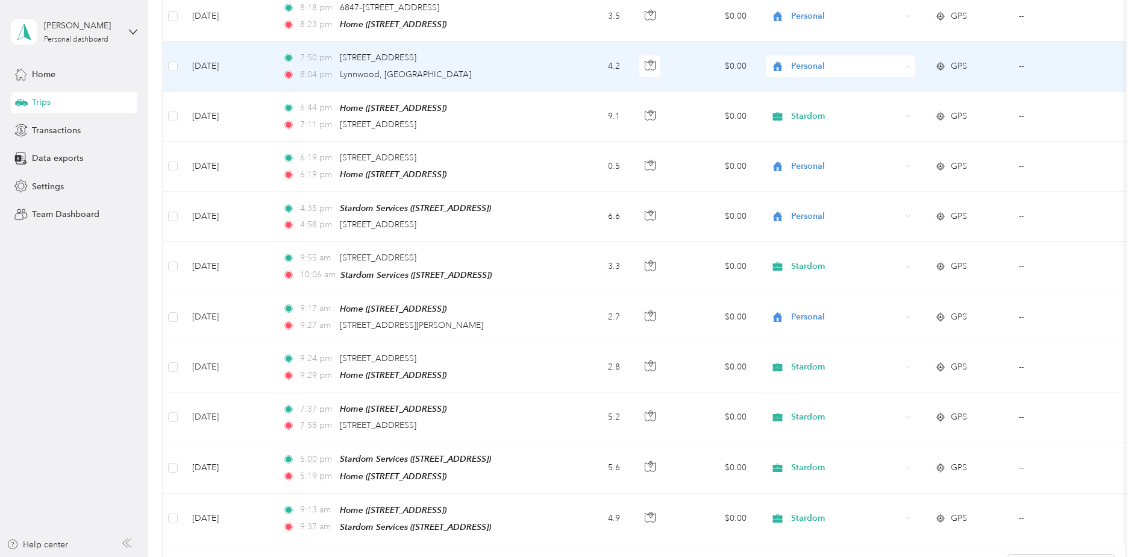
click at [815, 199] on span "Stardom" at bounding box center [850, 198] width 111 height 13
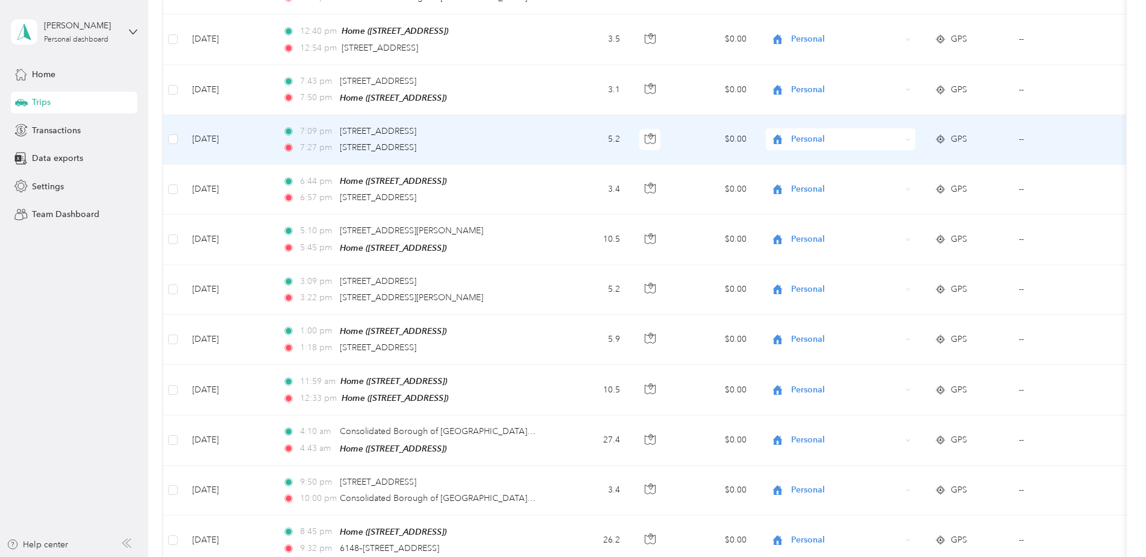
scroll to position [1014, 0]
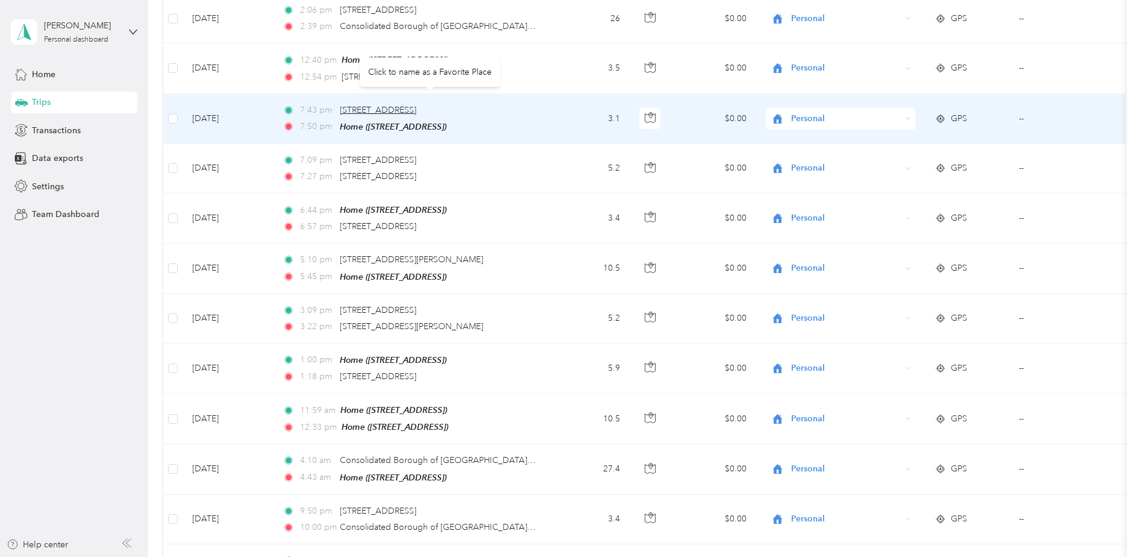
click at [369, 105] on span "[STREET_ADDRESS]" at bounding box center [378, 110] width 77 height 10
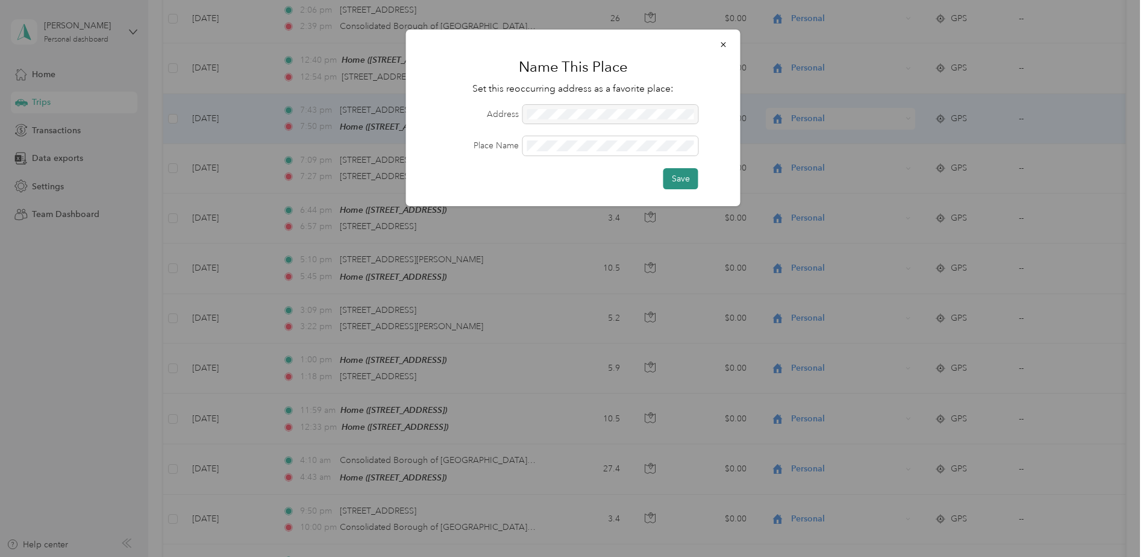
click at [685, 180] on button "Save" at bounding box center [680, 178] width 35 height 21
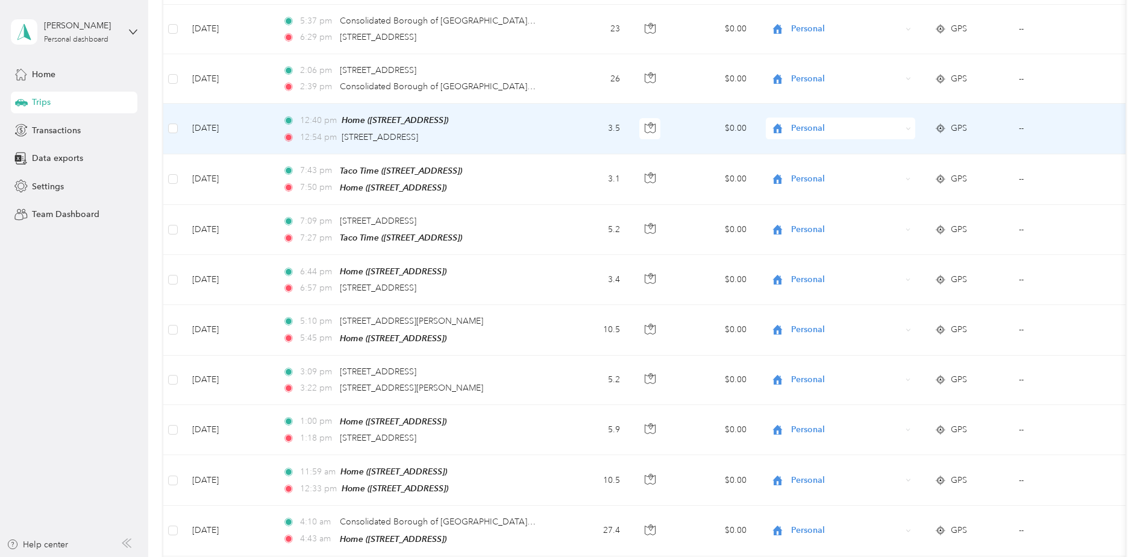
scroll to position [893, 0]
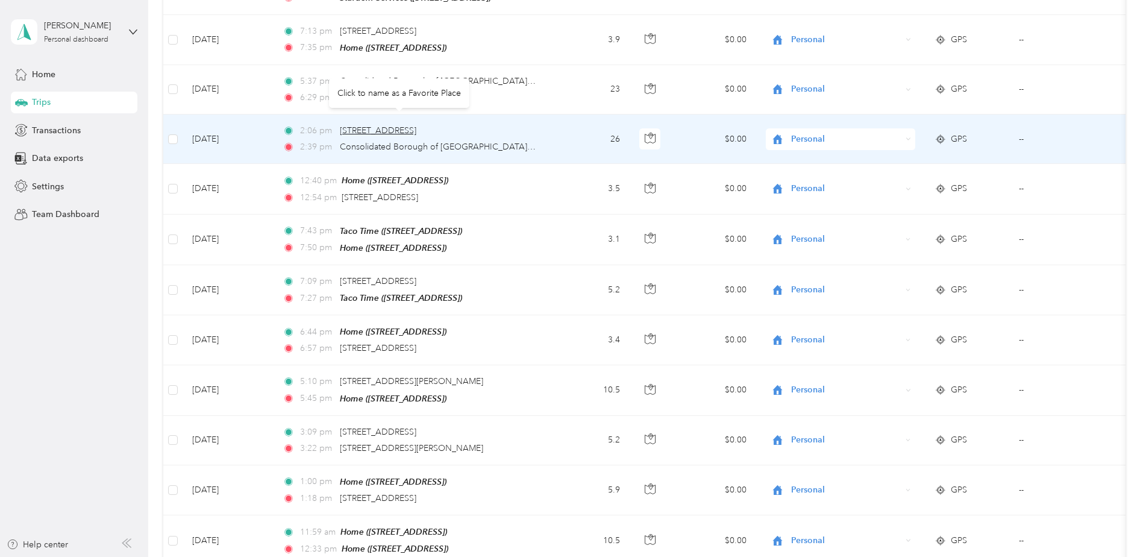
click at [350, 125] on span "[STREET_ADDRESS]" at bounding box center [378, 130] width 77 height 10
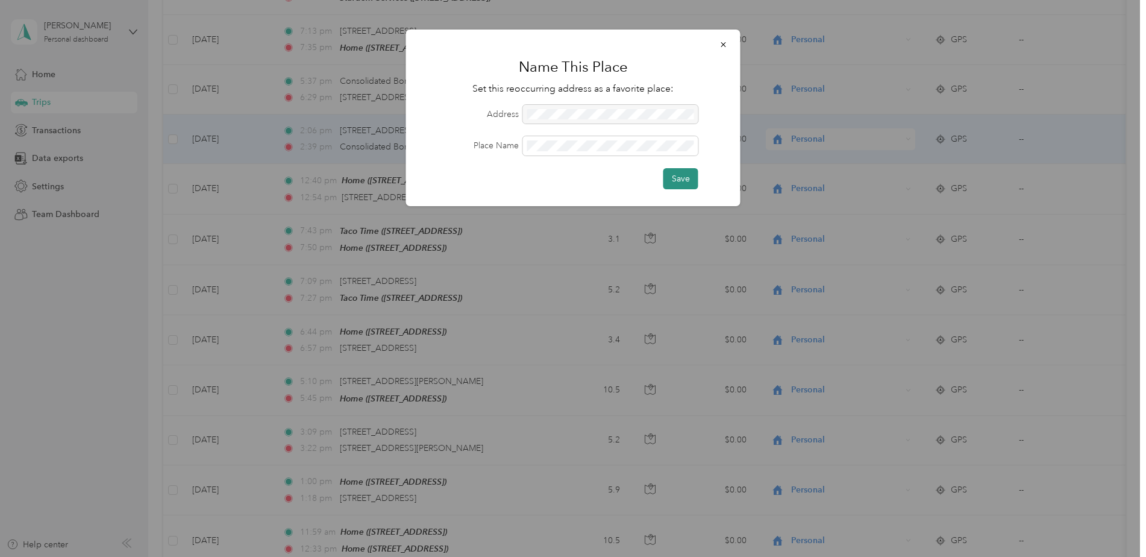
click at [679, 175] on button "Save" at bounding box center [680, 178] width 35 height 21
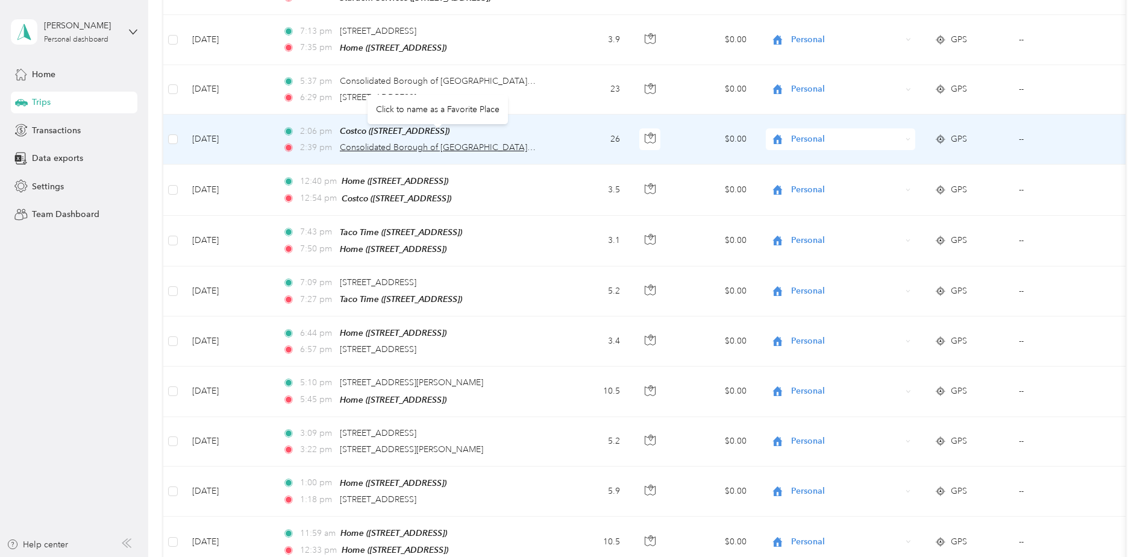
click at [424, 142] on span "Consolidated Borough of [GEOGRAPHIC_DATA], [GEOGRAPHIC_DATA], [GEOGRAPHIC_DATA]" at bounding box center [525, 147] width 371 height 10
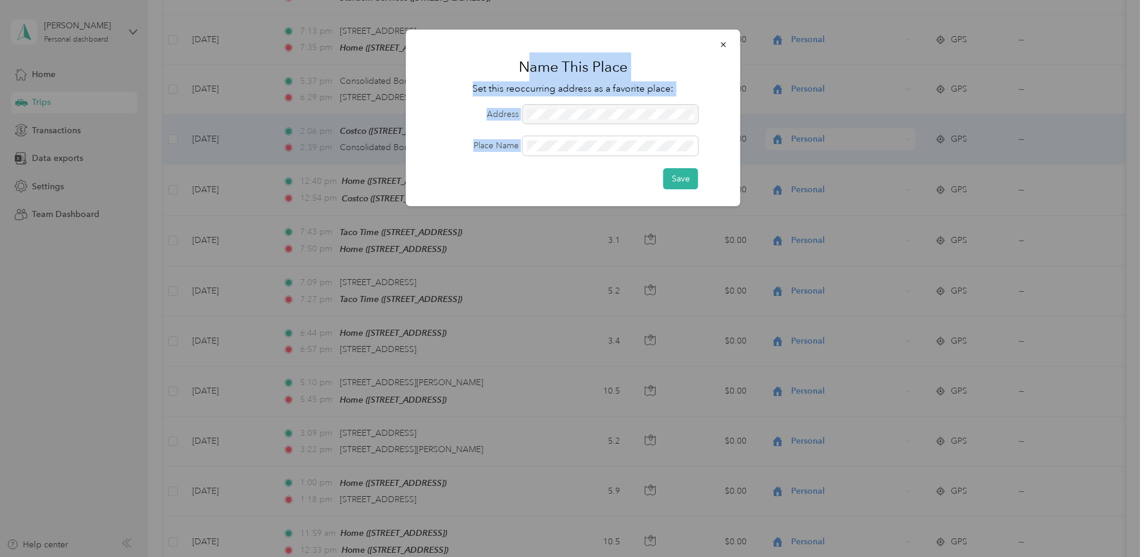
drag, startPoint x: 533, startPoint y: 39, endPoint x: 538, endPoint y: 157, distance: 117.6
click at [538, 157] on div "Name This Place Set this reoccurring address as a favorite place: Address Place…" at bounding box center [573, 118] width 334 height 177
click at [667, 141] on span at bounding box center [610, 145] width 175 height 19
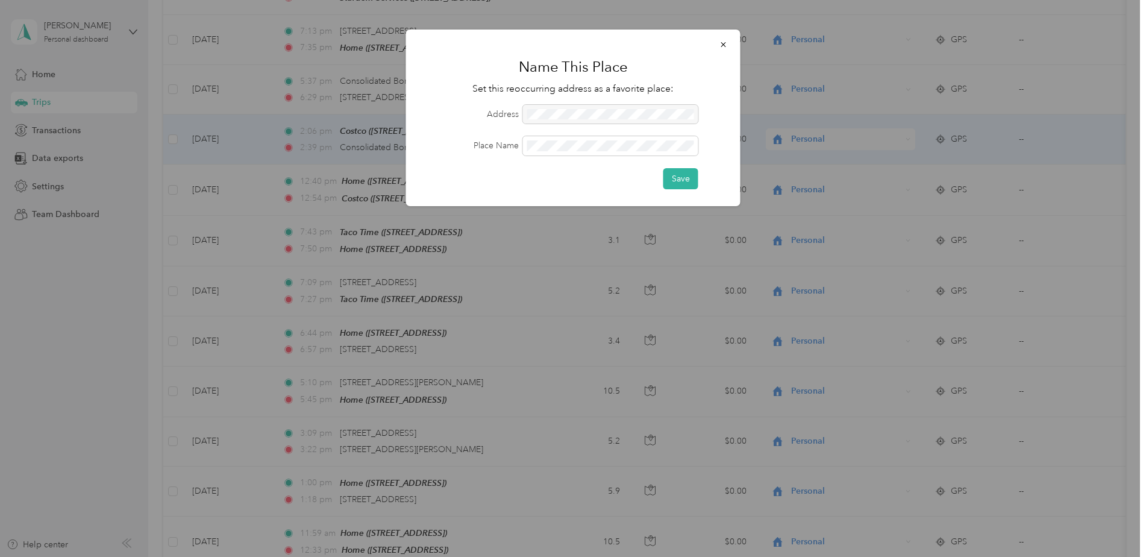
drag, startPoint x: 575, startPoint y: 196, endPoint x: 572, endPoint y: 190, distance: 6.7
click at [575, 194] on div "Name This Place Set this reoccurring address as a favorite place: Address Place…" at bounding box center [573, 118] width 334 height 177
click at [723, 45] on icon "button" at bounding box center [723, 44] width 5 height 5
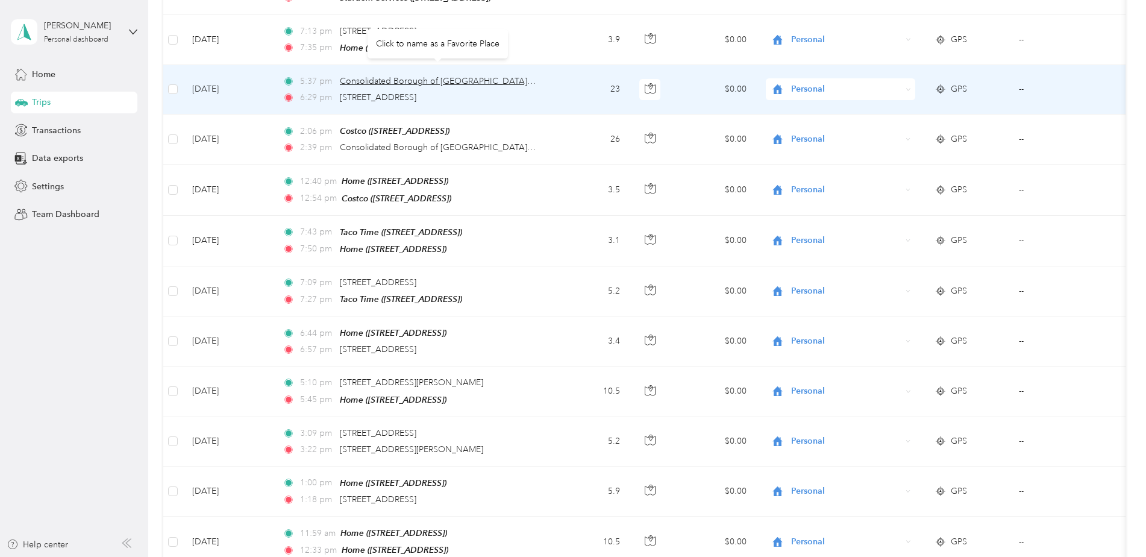
click at [524, 76] on span "Consolidated Borough of [GEOGRAPHIC_DATA], [GEOGRAPHIC_DATA], [GEOGRAPHIC_DATA]" at bounding box center [525, 81] width 371 height 10
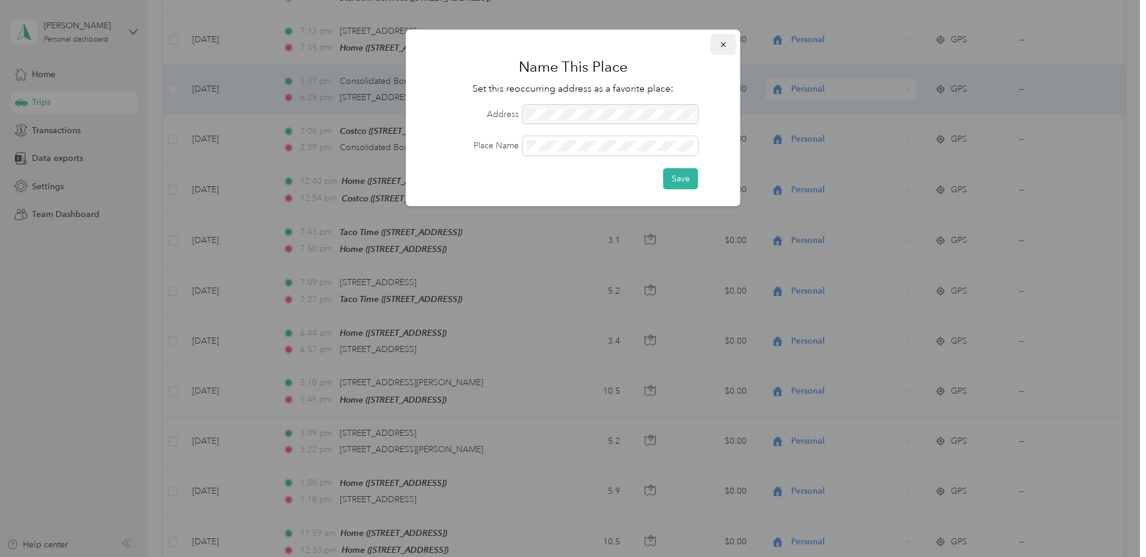
click at [726, 42] on icon "button" at bounding box center [724, 44] width 8 height 8
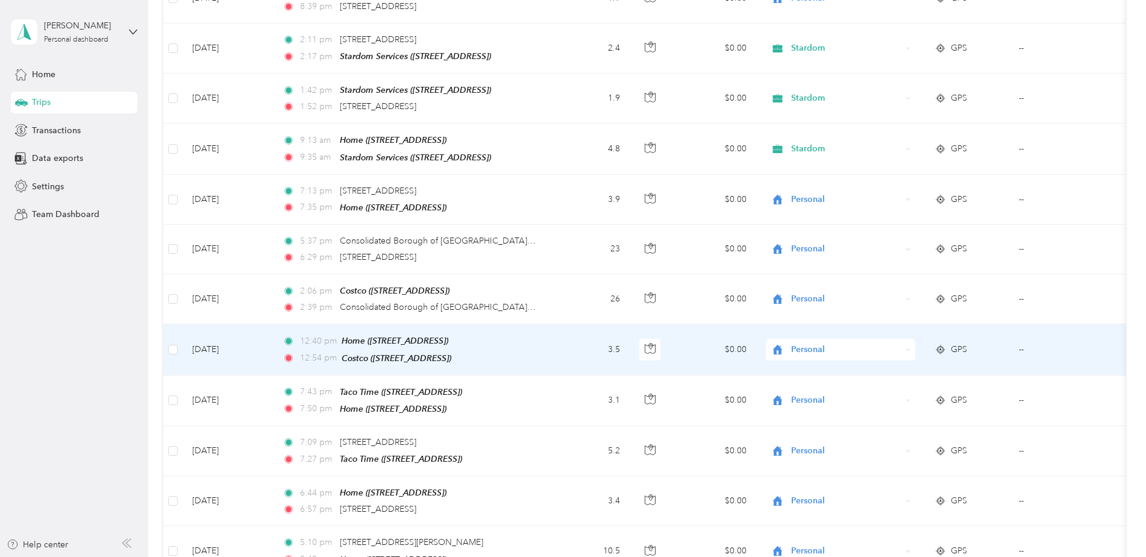
scroll to position [712, 0]
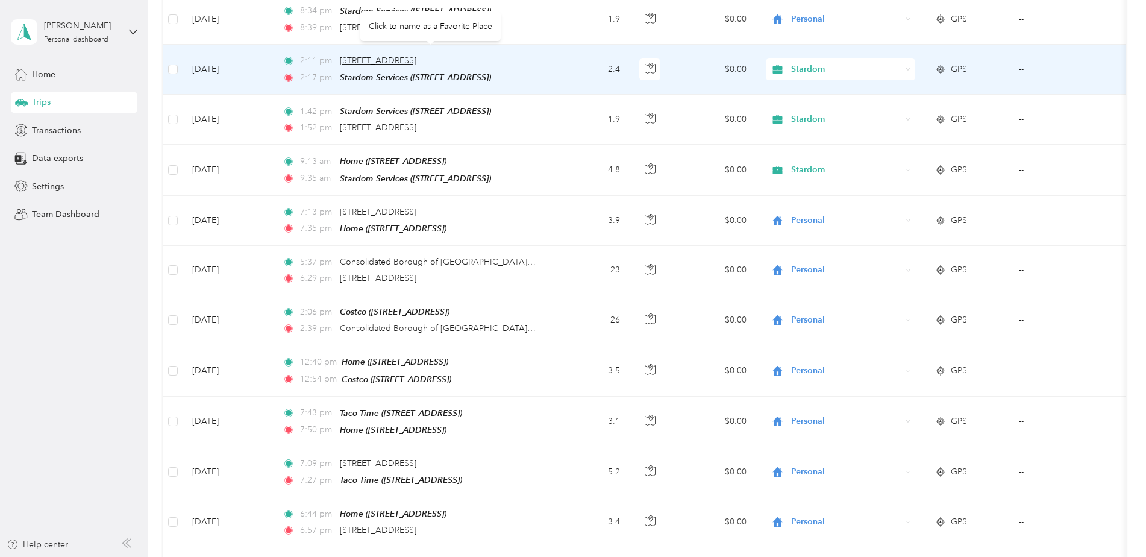
click at [394, 55] on span "[STREET_ADDRESS]" at bounding box center [378, 60] width 77 height 10
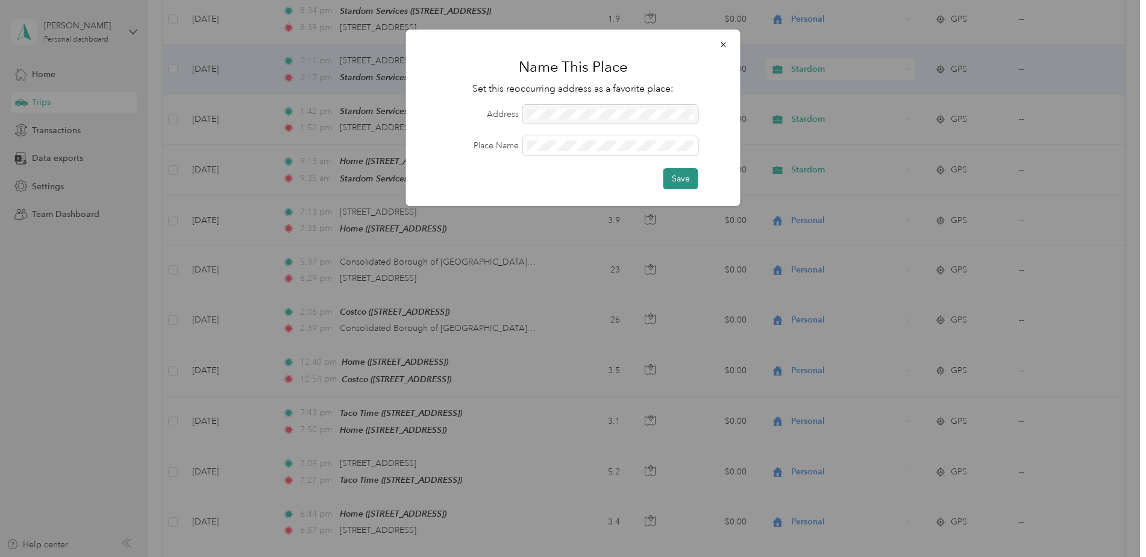
click at [680, 178] on button "Save" at bounding box center [680, 178] width 35 height 21
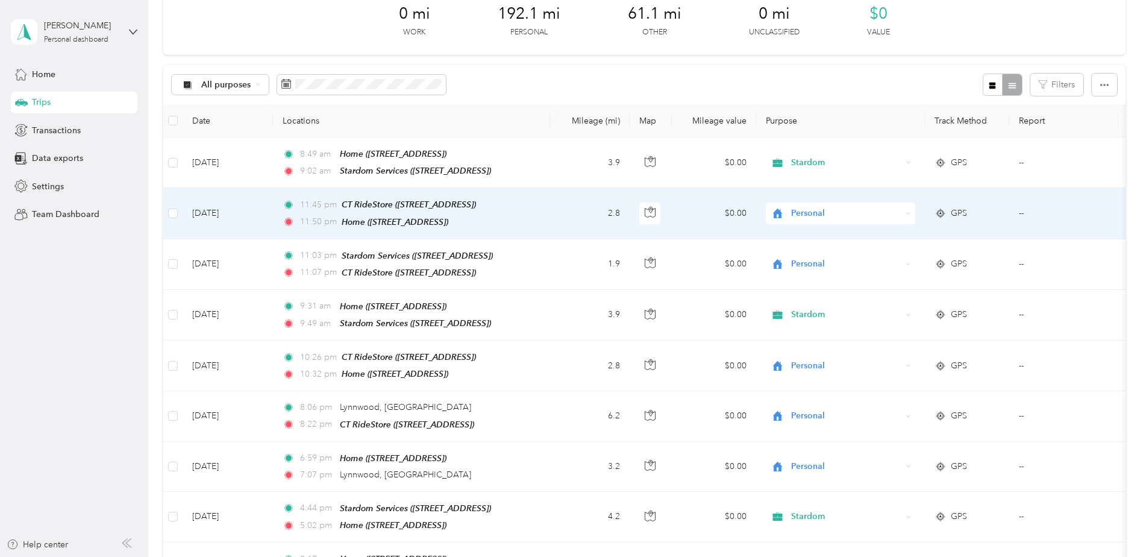
scroll to position [0, 0]
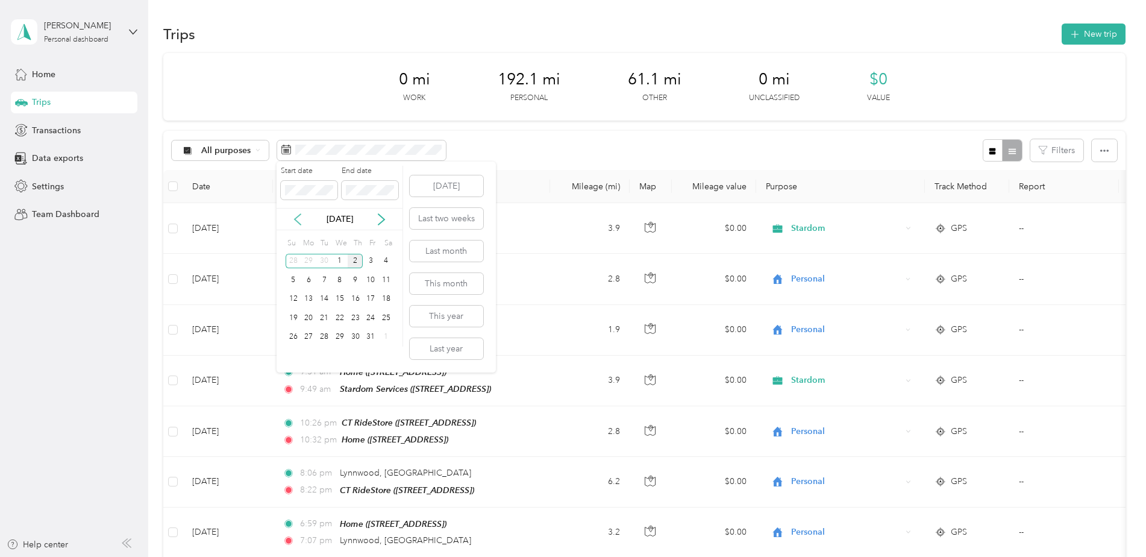
click at [297, 223] on icon at bounding box center [298, 219] width 12 height 12
click at [307, 337] on div "29" at bounding box center [309, 337] width 16 height 15
click at [357, 338] on div "2" at bounding box center [356, 337] width 16 height 15
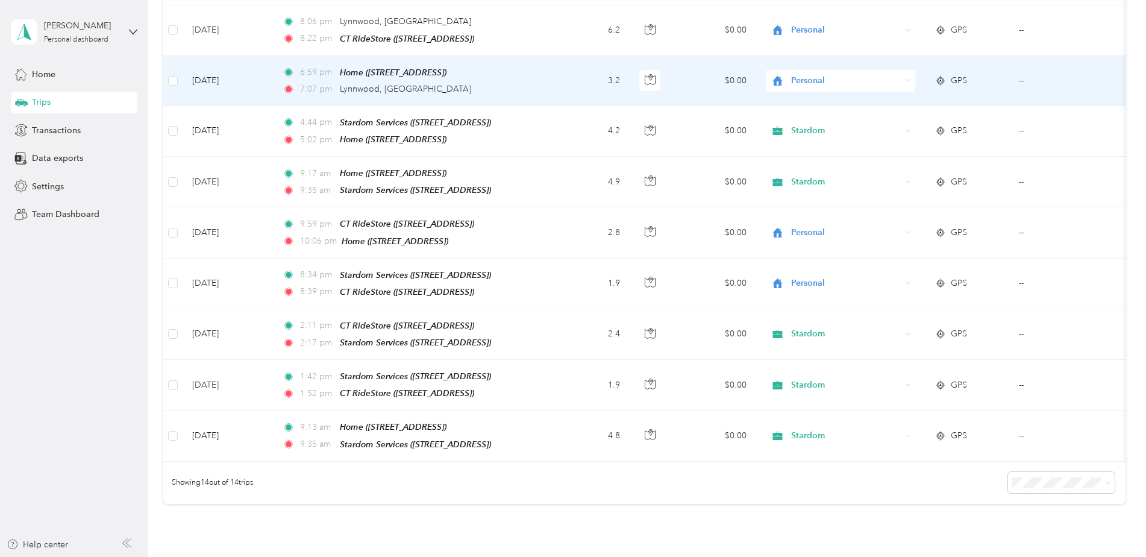
scroll to position [422, 0]
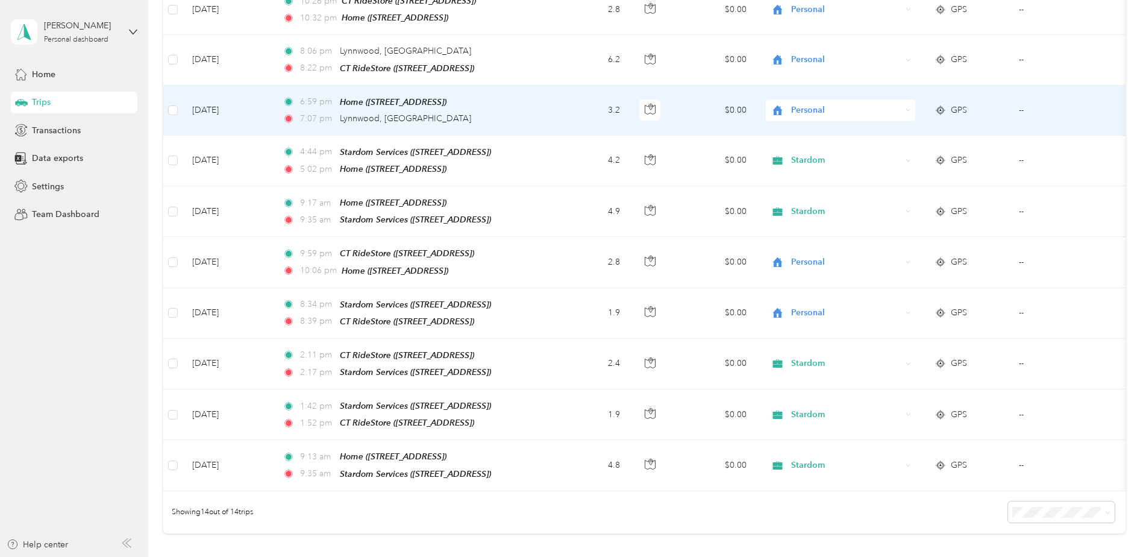
click at [804, 104] on span "Personal" at bounding box center [846, 110] width 110 height 13
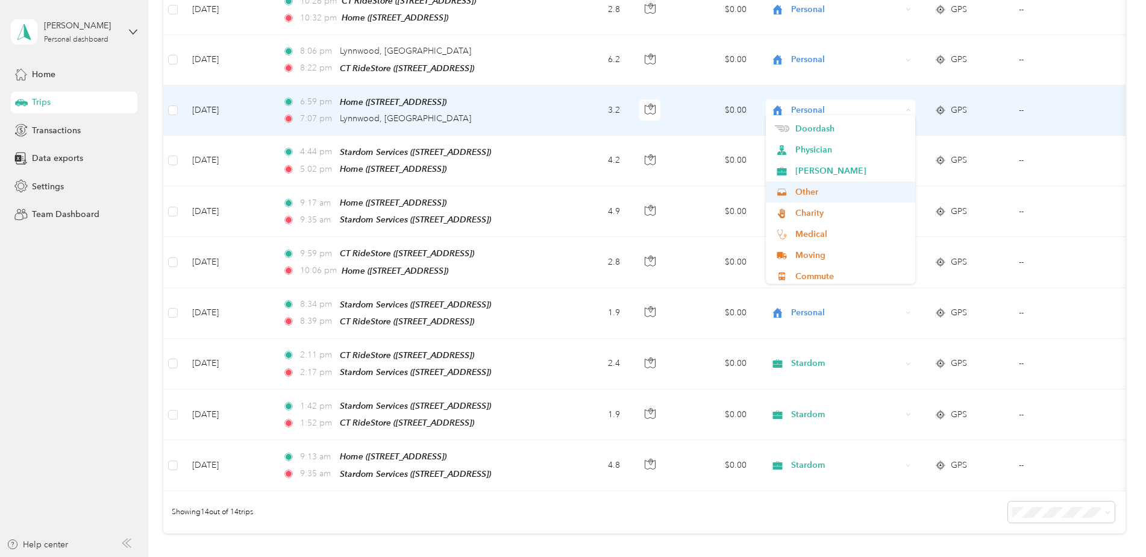
scroll to position [121, 0]
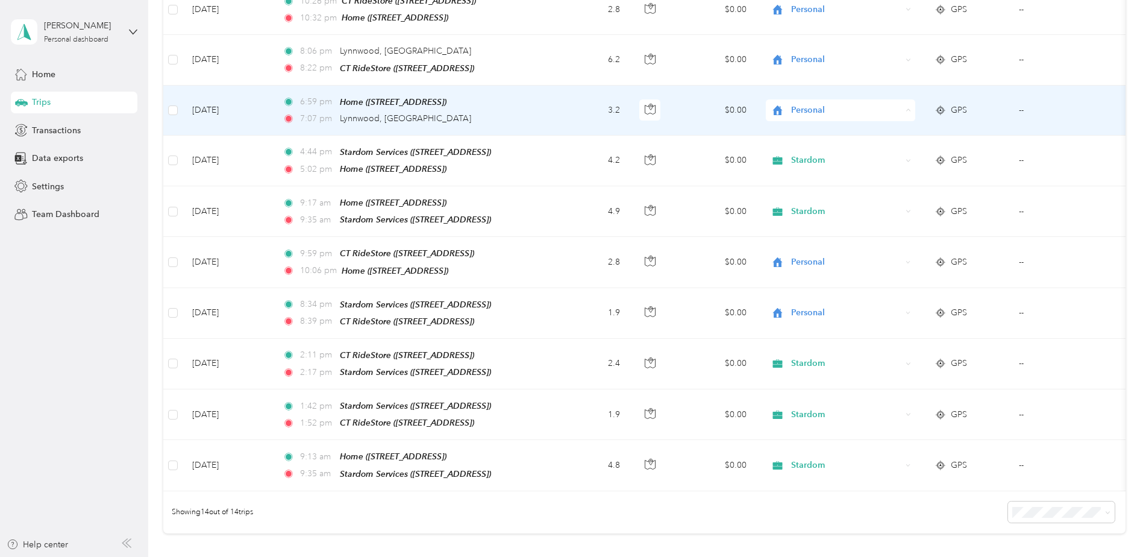
click at [809, 238] on li "Sports" at bounding box center [840, 237] width 149 height 21
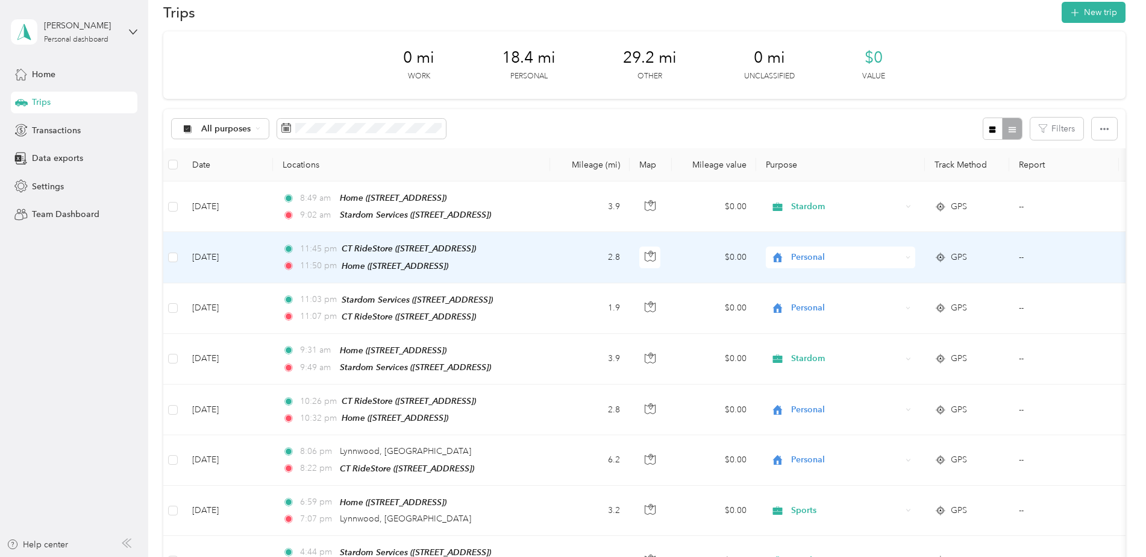
scroll to position [0, 0]
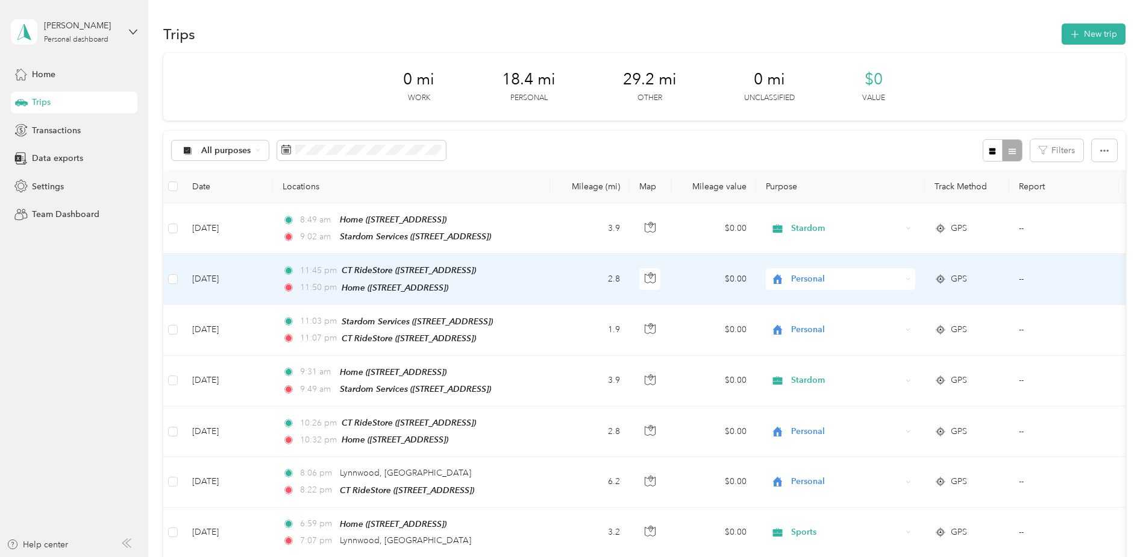
click at [805, 277] on span "Personal" at bounding box center [846, 278] width 110 height 13
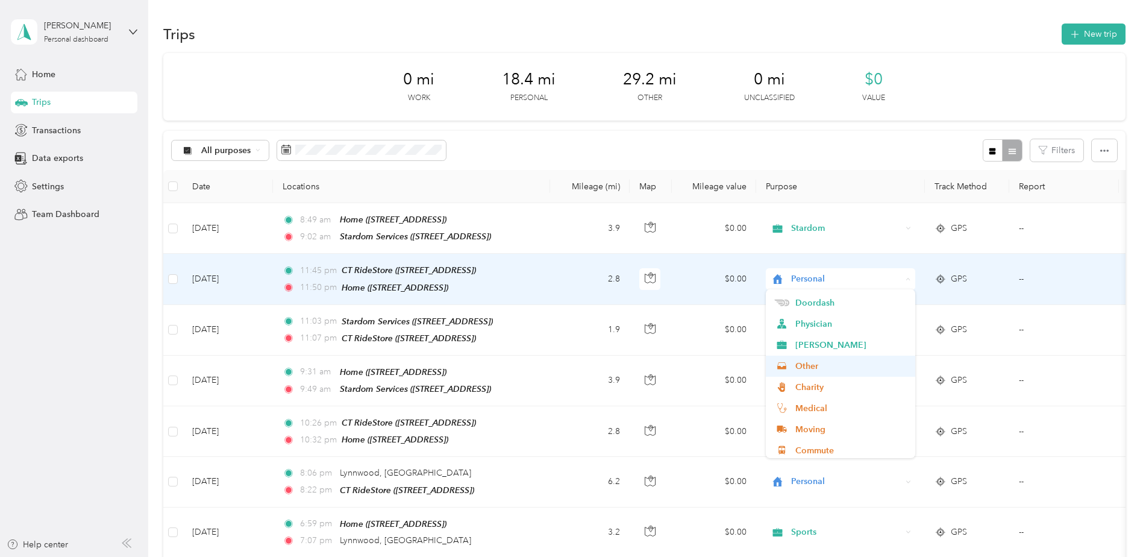
scroll to position [121, 0]
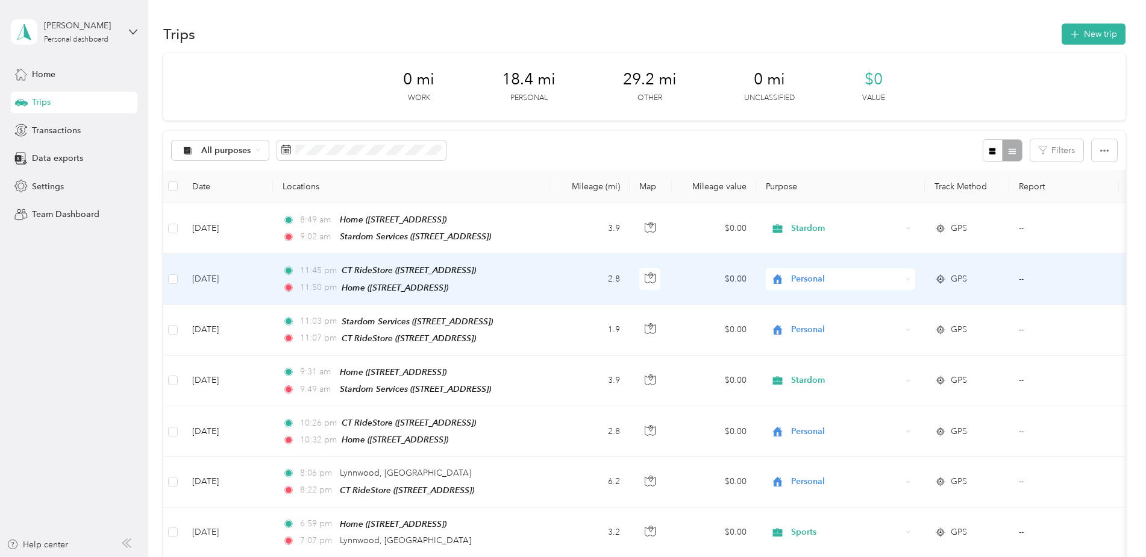
click at [811, 430] on span "Stardom" at bounding box center [850, 432] width 111 height 13
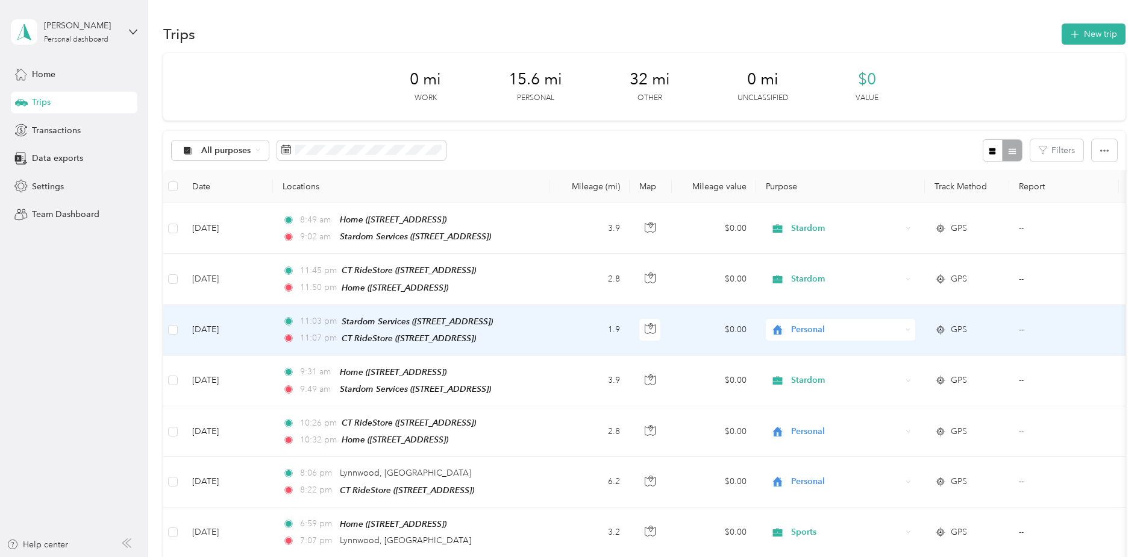
click at [817, 325] on span "Personal" at bounding box center [846, 329] width 110 height 13
click at [815, 484] on li "Stardom" at bounding box center [840, 480] width 149 height 21
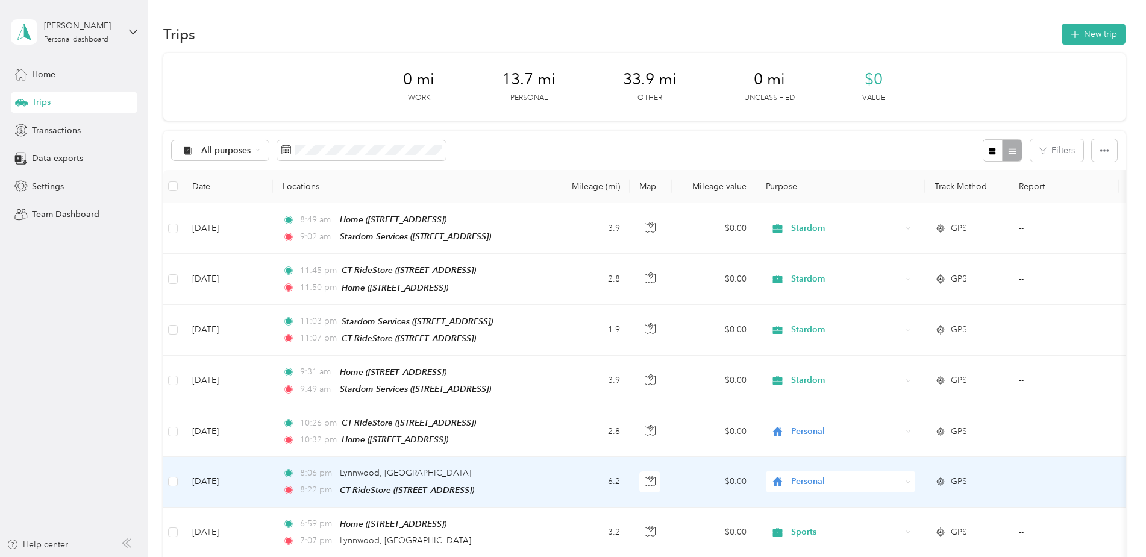
click at [806, 475] on span "Personal" at bounding box center [846, 481] width 110 height 13
click at [809, 409] on span "Sports" at bounding box center [850, 410] width 111 height 13
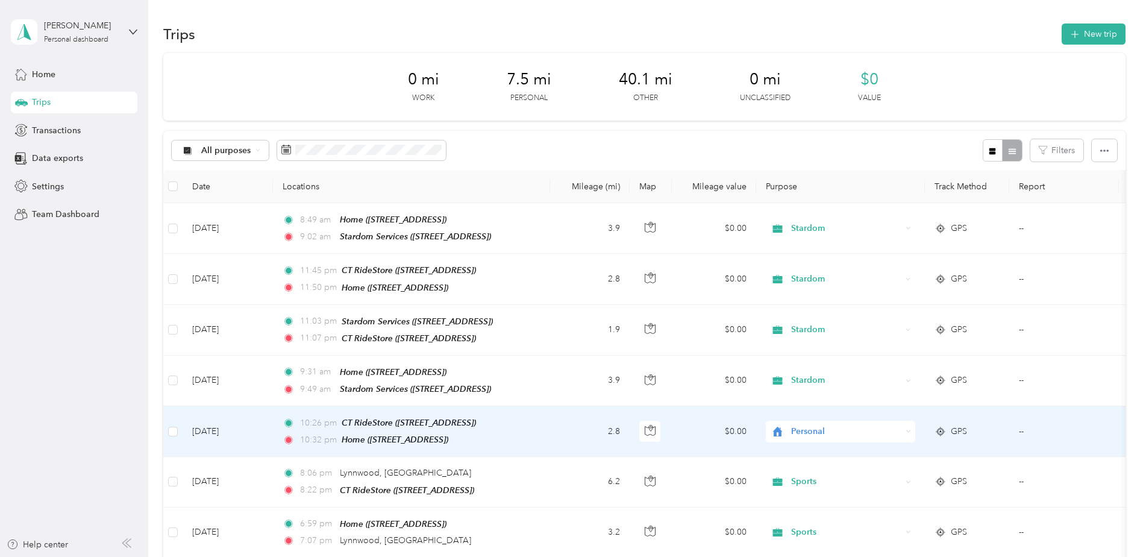
click at [809, 427] on span "Personal" at bounding box center [846, 431] width 110 height 13
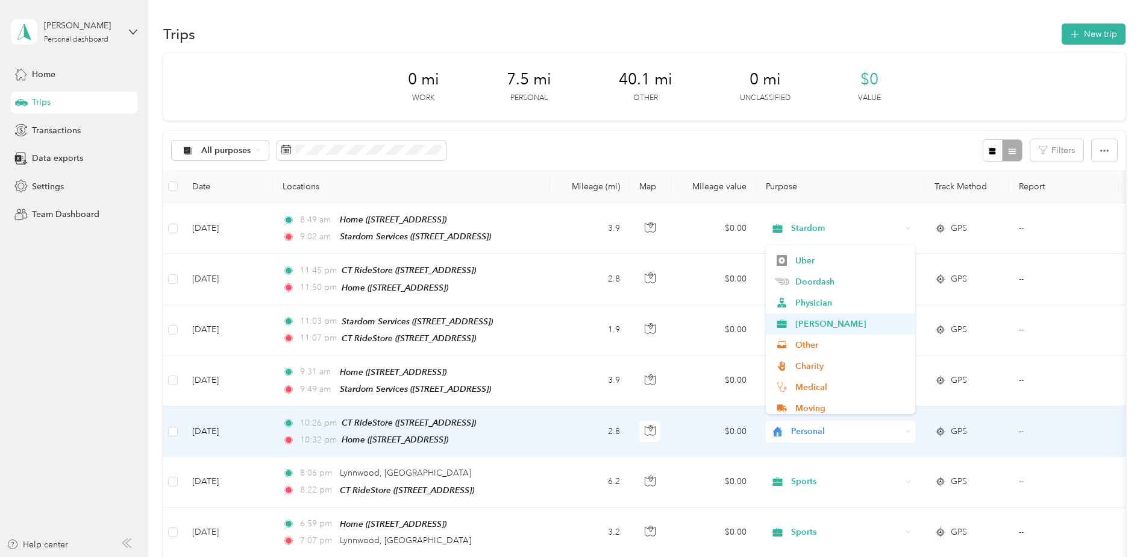
scroll to position [121, 0]
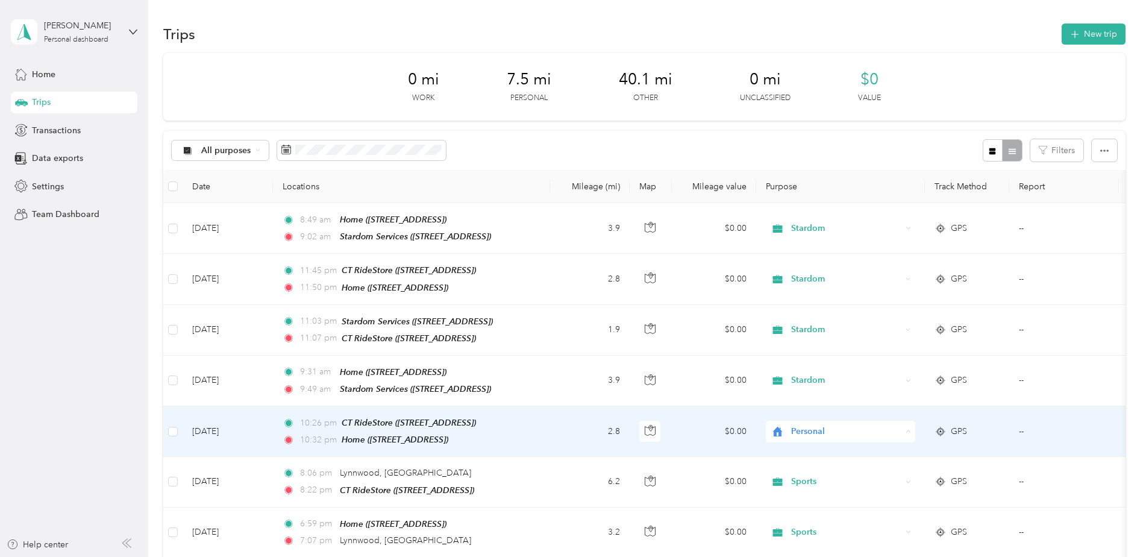
click at [814, 387] on span "Stardom" at bounding box center [850, 388] width 111 height 13
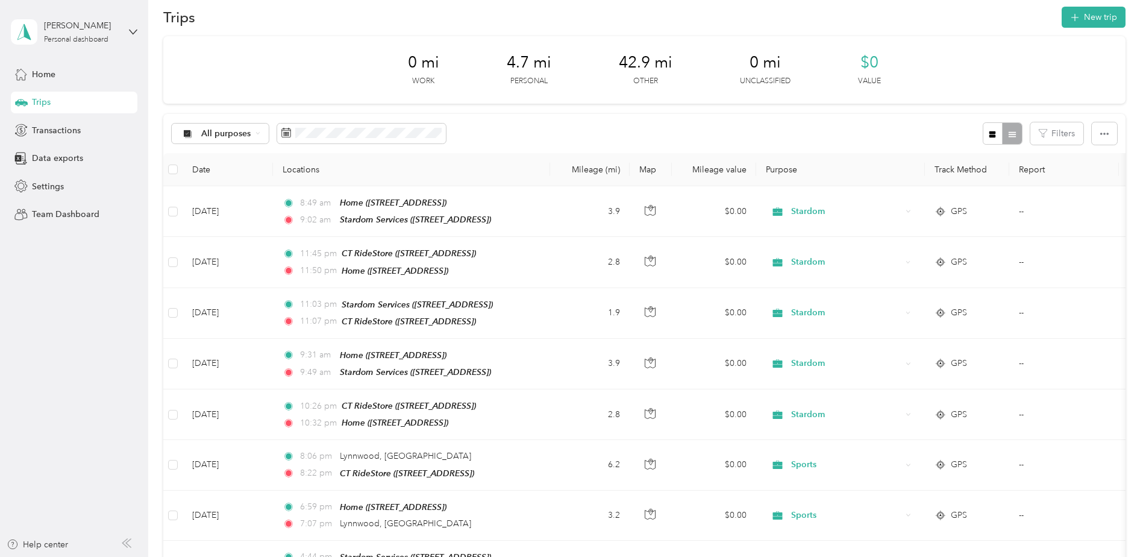
scroll to position [0, 0]
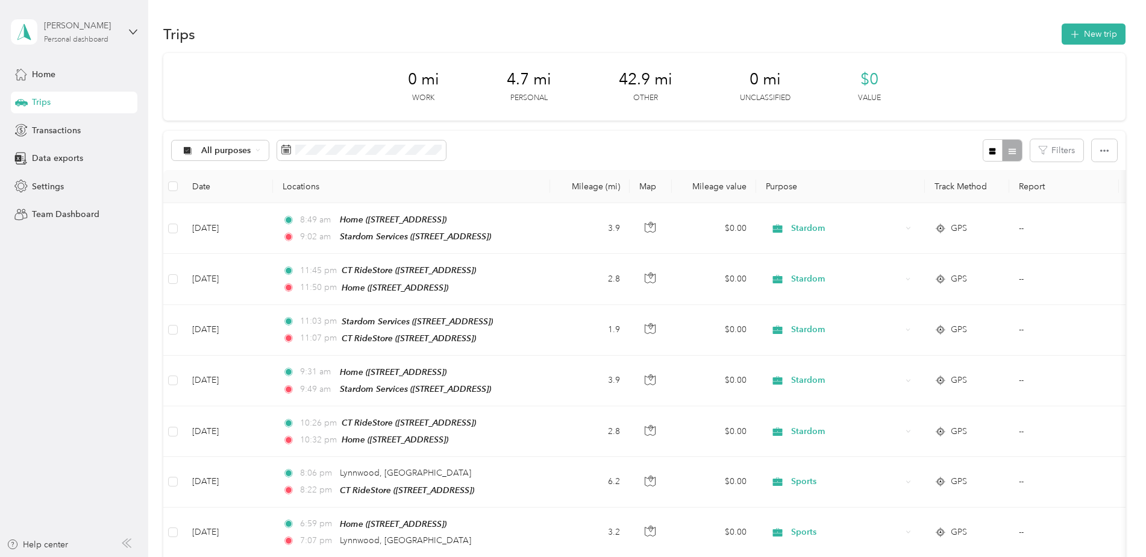
click at [78, 24] on div "[PERSON_NAME]" at bounding box center [81, 25] width 75 height 13
click at [49, 96] on div "Log out" at bounding box center [45, 97] width 46 height 13
